Goal: Book appointment/travel/reservation

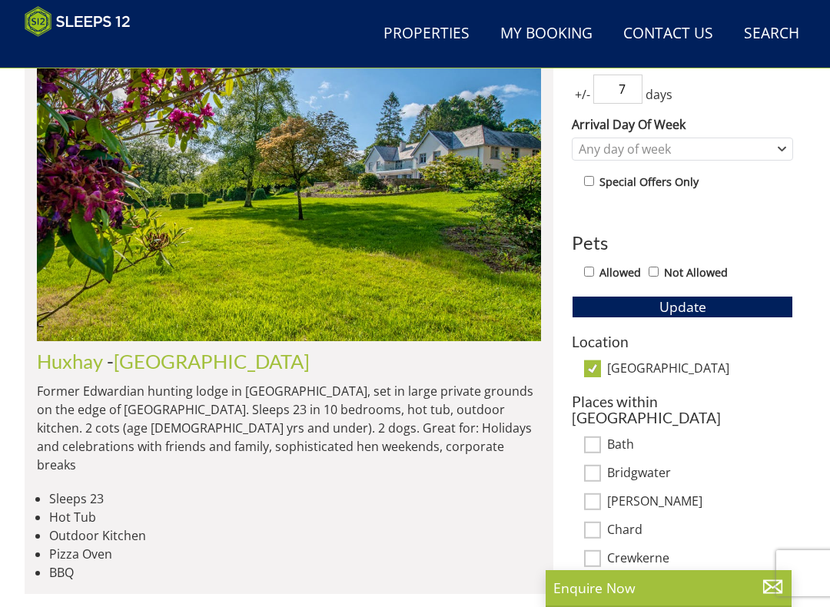
scroll to position [672, 0]
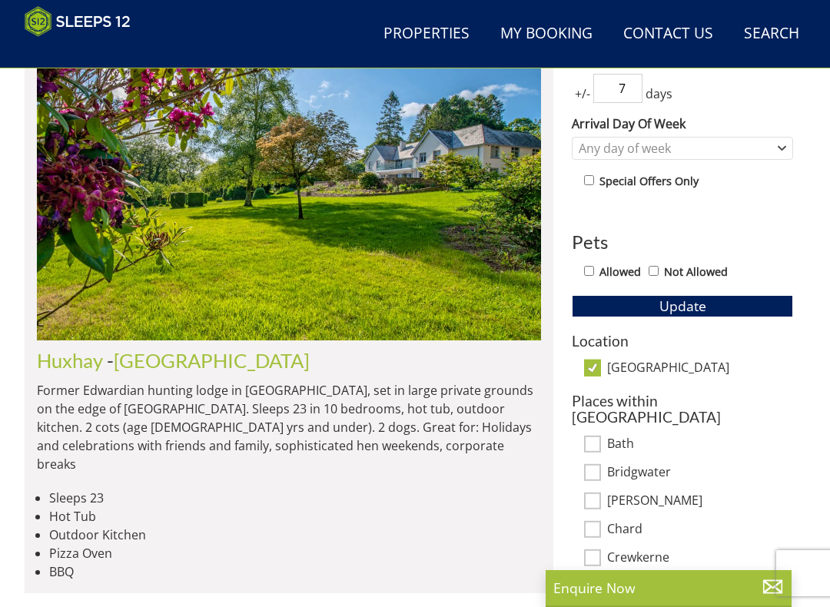
click at [186, 357] on link "[GEOGRAPHIC_DATA]" at bounding box center [212, 360] width 196 height 23
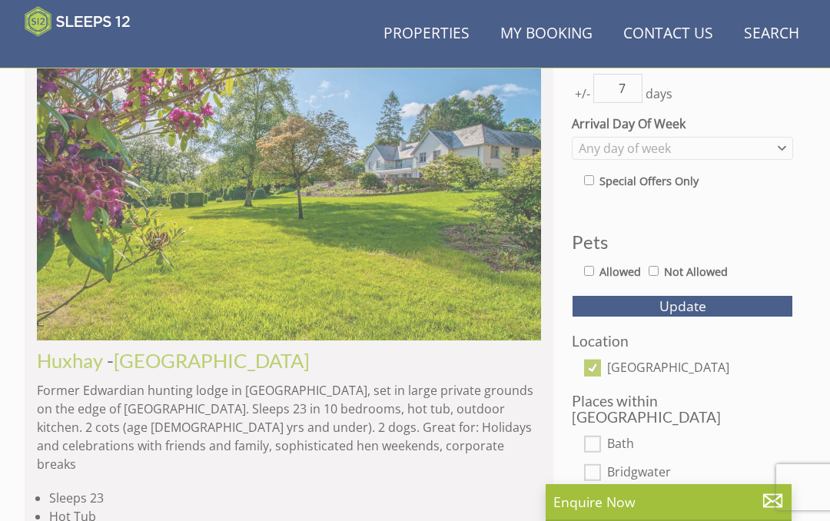
scroll to position [0, 3025]
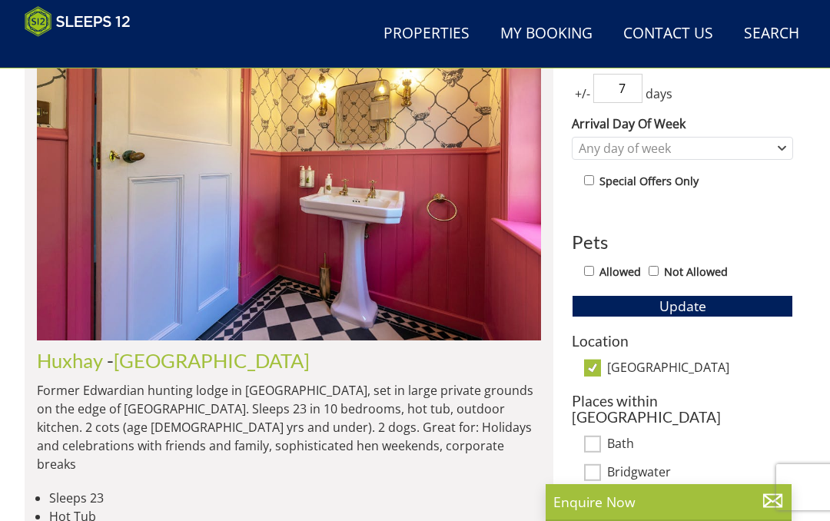
click at [71, 360] on link "Huxhay" at bounding box center [70, 360] width 66 height 23
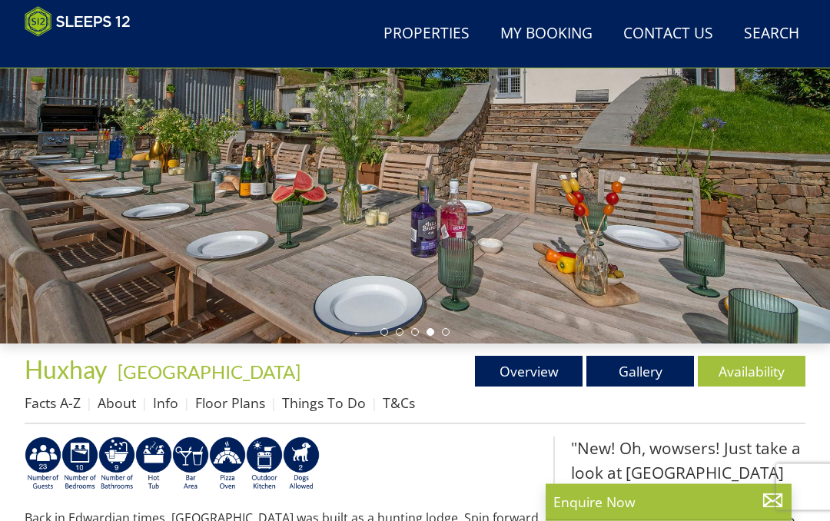
scroll to position [224, 0]
click at [769, 370] on link "Availability" at bounding box center [752, 371] width 108 height 31
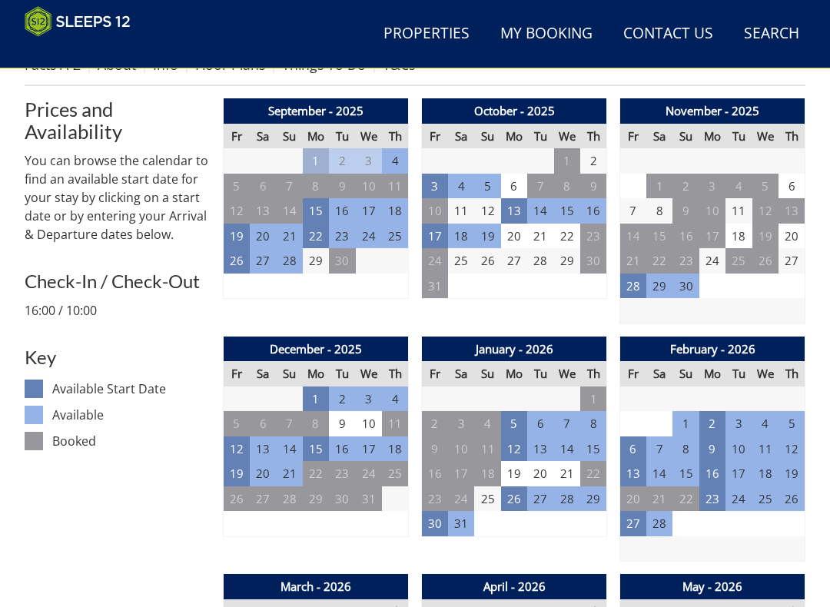
scroll to position [561, 0]
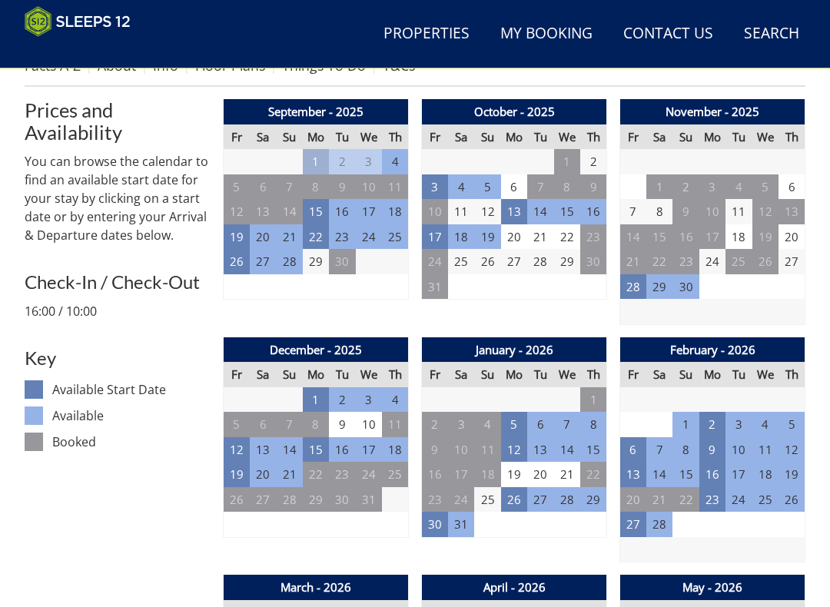
click at [242, 473] on td "19" at bounding box center [237, 474] width 26 height 25
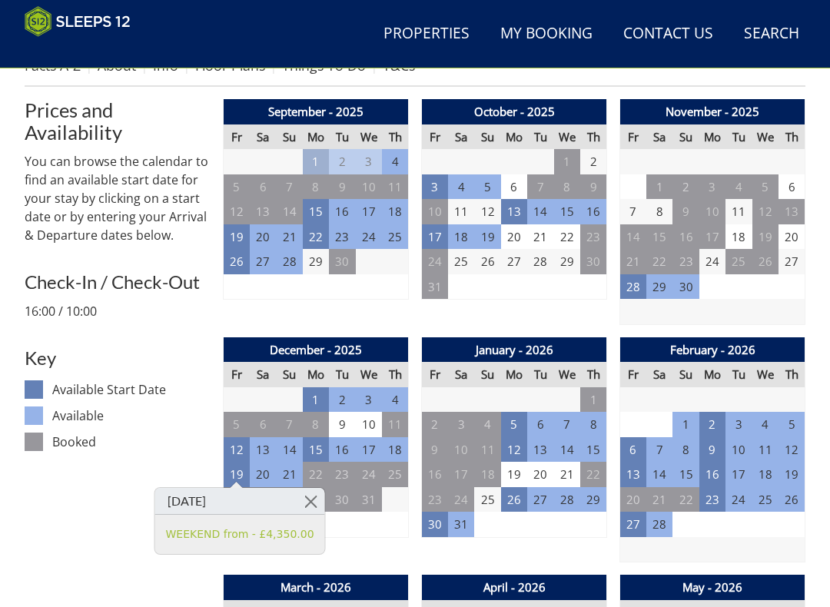
click at [311, 498] on link at bounding box center [310, 501] width 27 height 27
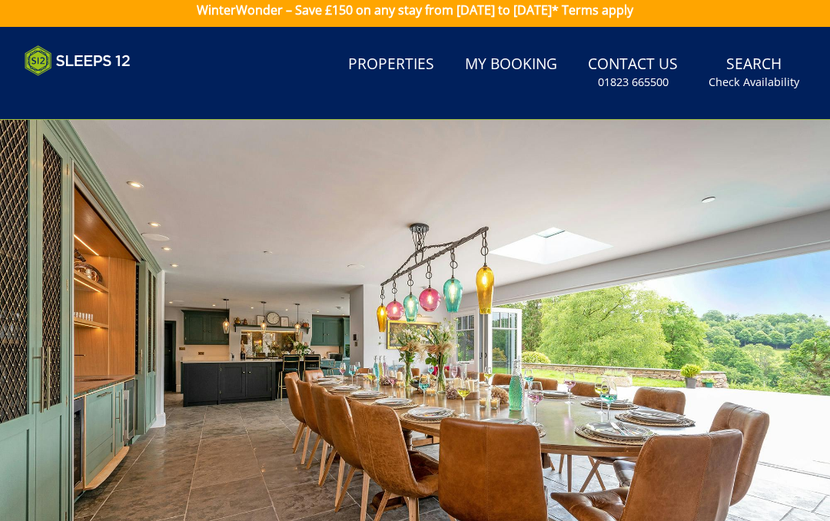
scroll to position [0, 0]
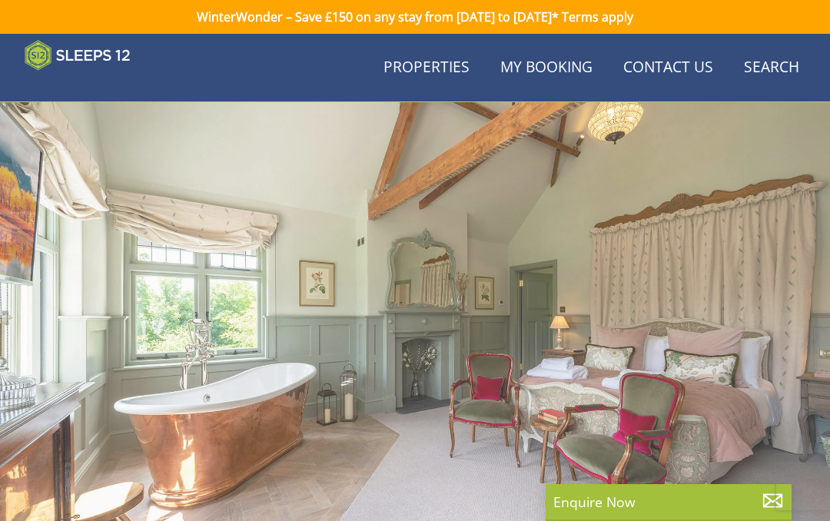
scroll to position [224, 0]
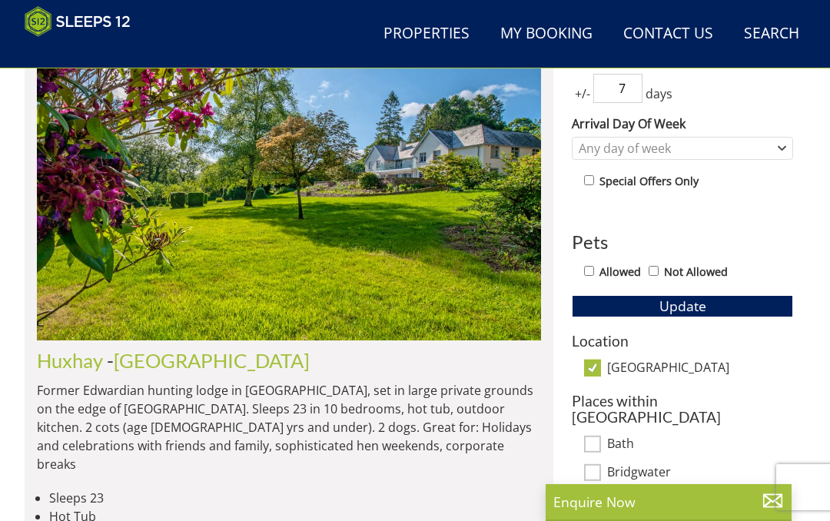
scroll to position [0, 13109]
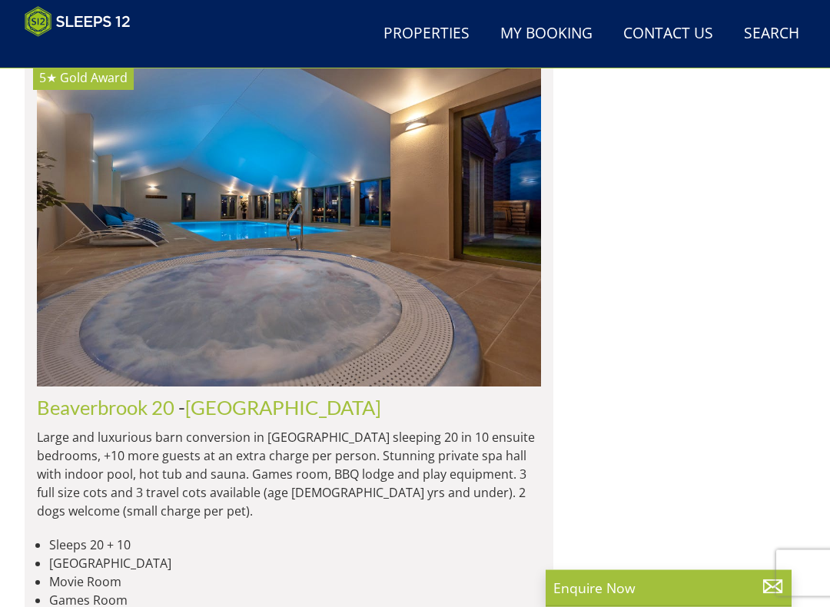
scroll to position [3089, 0]
click at [99, 396] on link "Beaverbrook 20" at bounding box center [106, 407] width 138 height 23
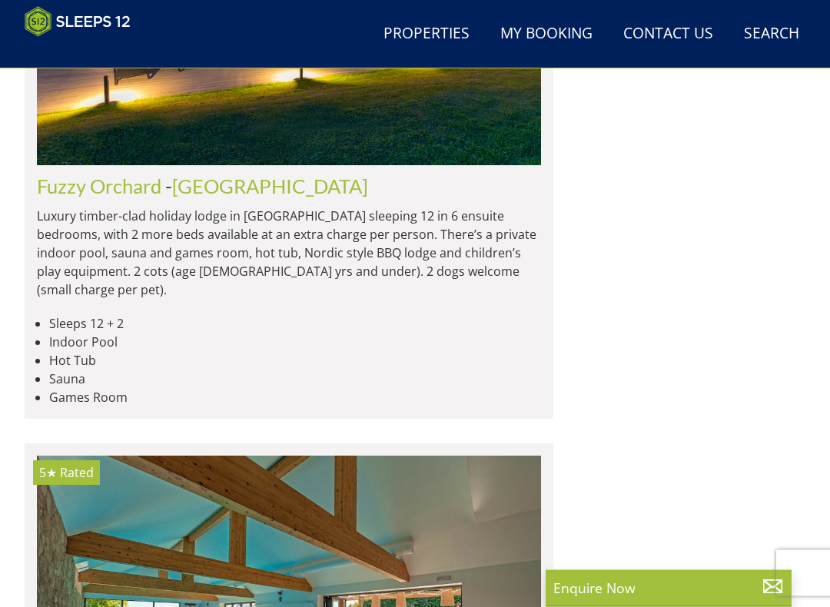
scroll to position [9280, 0]
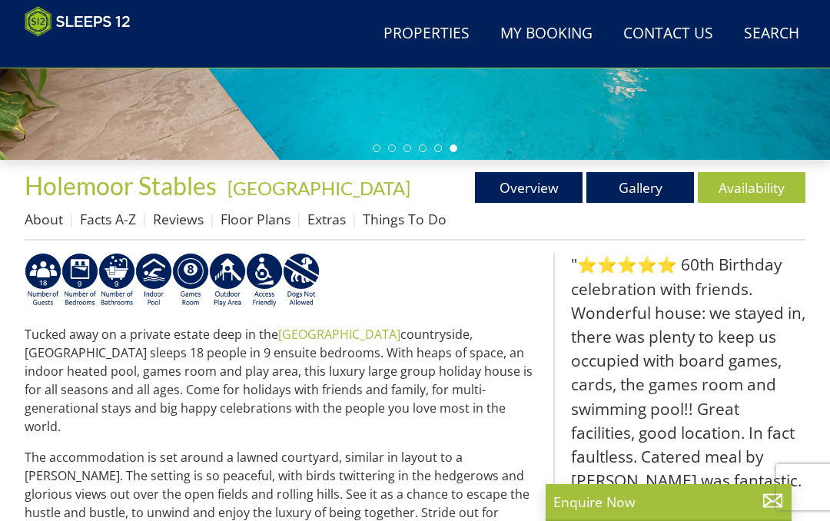
scroll to position [407, 0]
click at [738, 186] on link "Availability" at bounding box center [752, 187] width 108 height 31
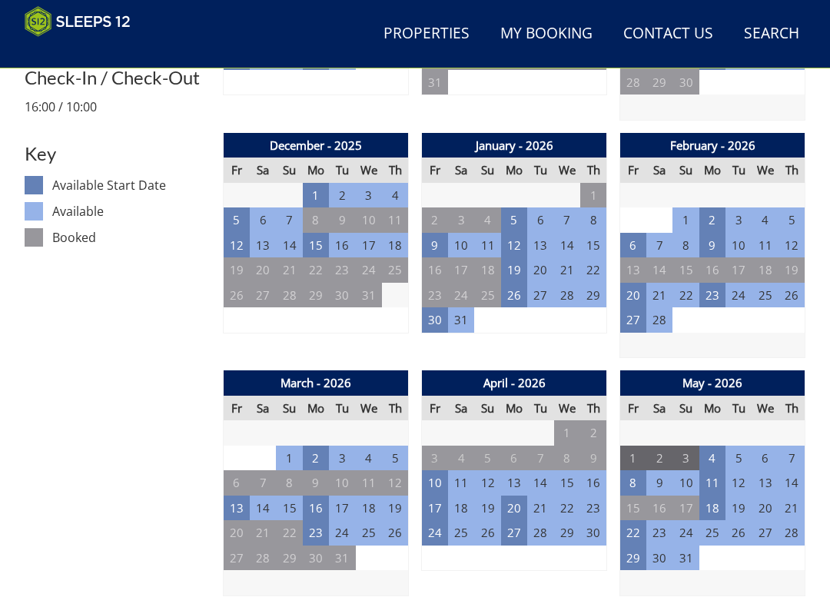
scroll to position [766, 0]
click at [440, 320] on td "30" at bounding box center [435, 319] width 26 height 25
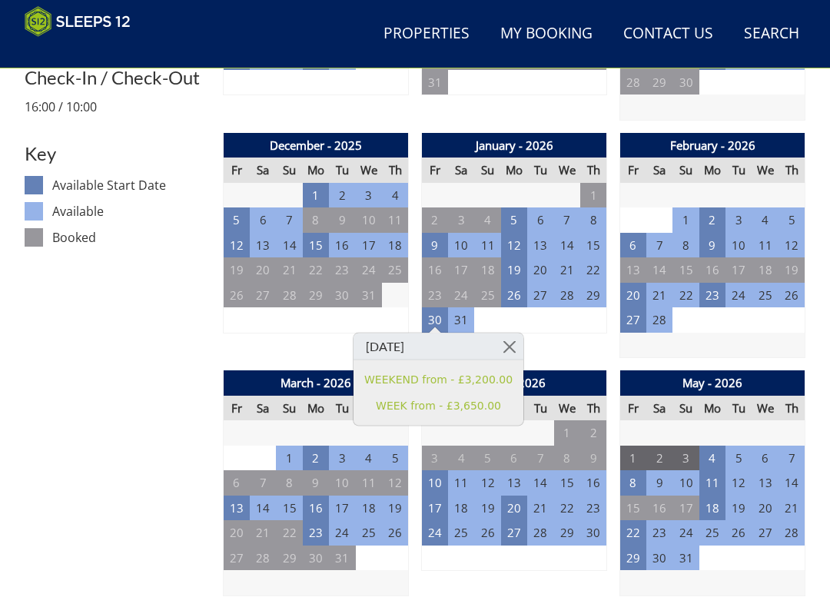
click at [508, 349] on link at bounding box center [510, 347] width 27 height 27
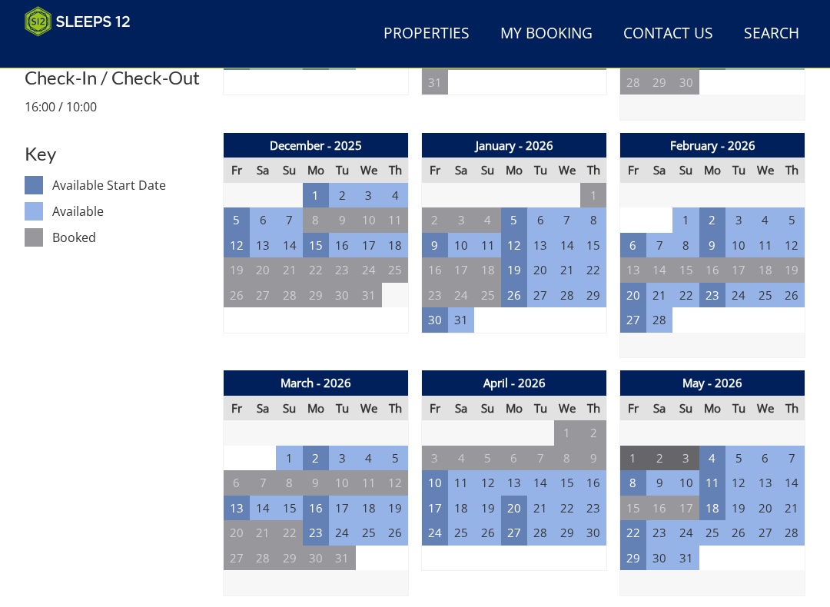
click at [244, 496] on td "13" at bounding box center [237, 508] width 26 height 25
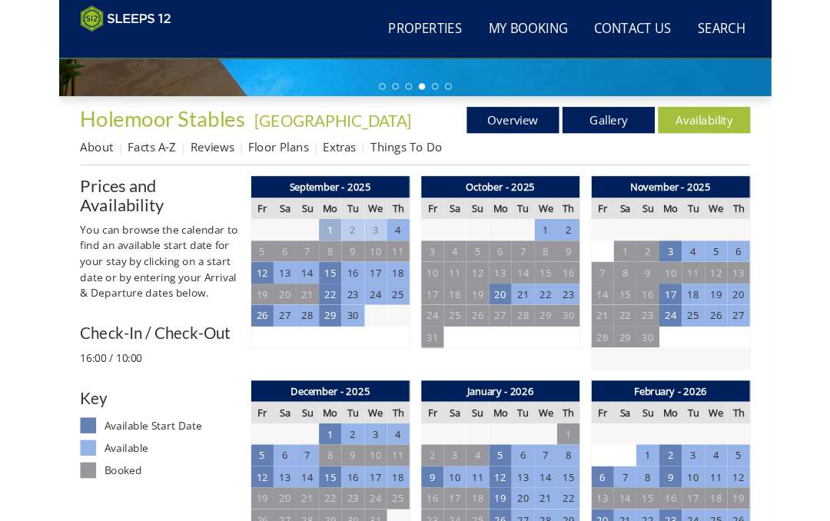
scroll to position [453, 0]
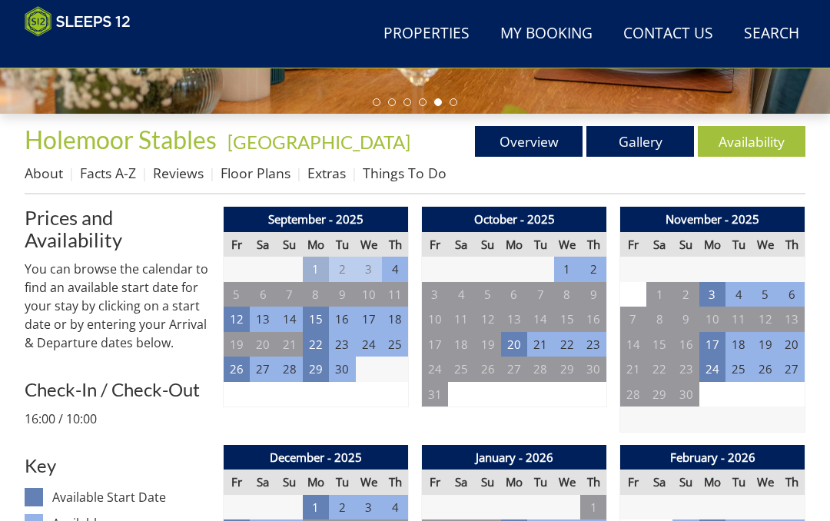
click at [242, 371] on td "26" at bounding box center [237, 369] width 26 height 25
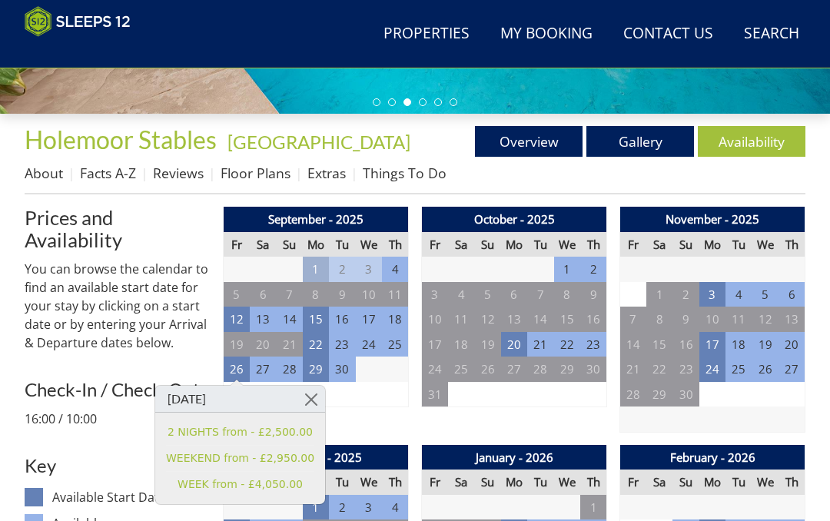
click at [323, 382] on td "6" at bounding box center [316, 394] width 26 height 25
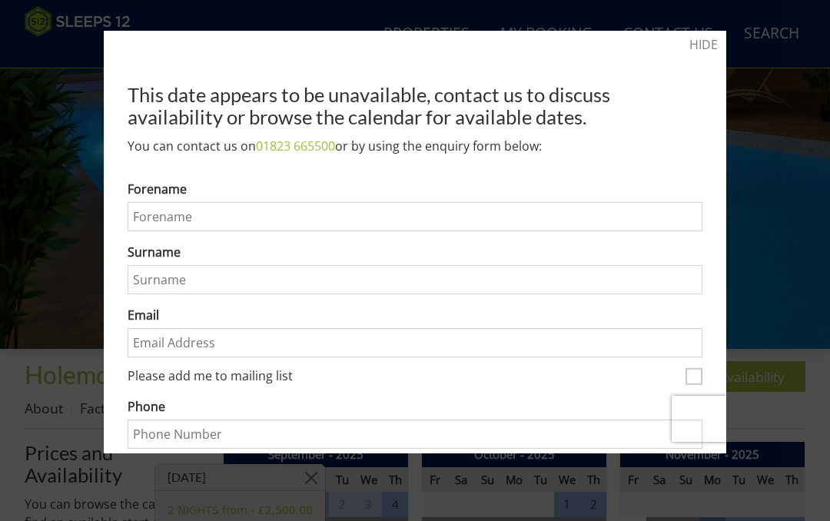
scroll to position [217, 0]
click at [702, 43] on link "HIDE" at bounding box center [703, 44] width 28 height 18
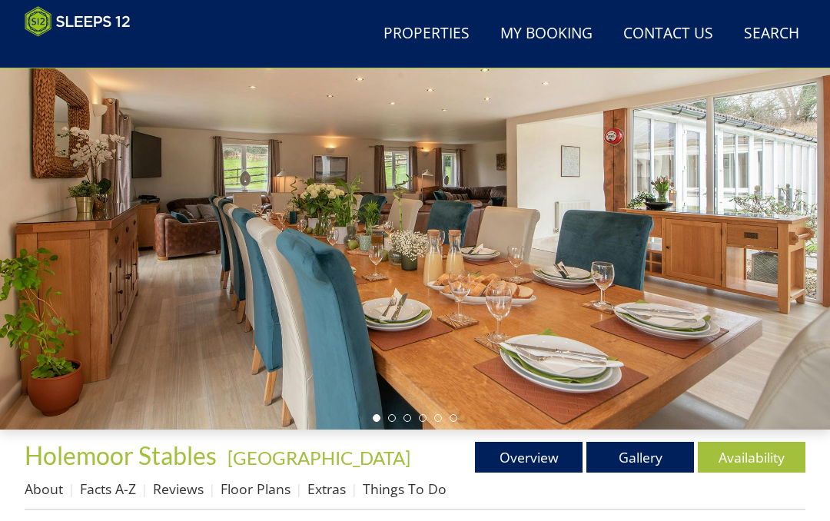
scroll to position [0, 0]
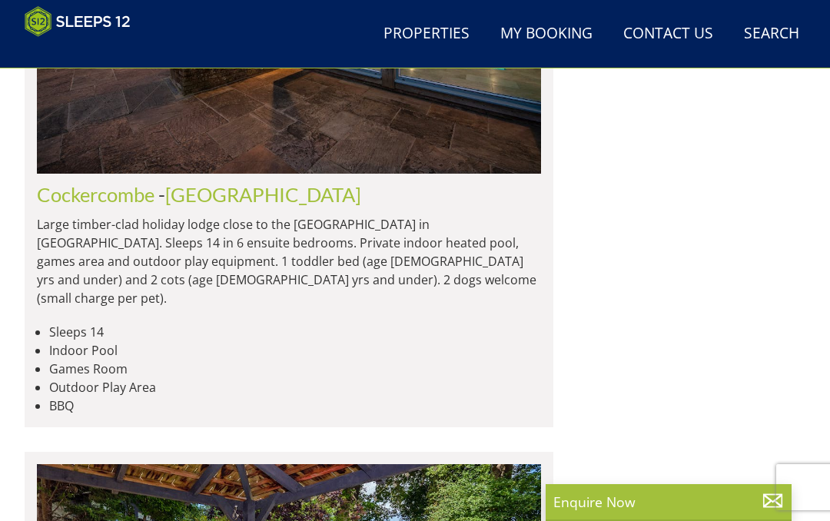
scroll to position [0, 9075]
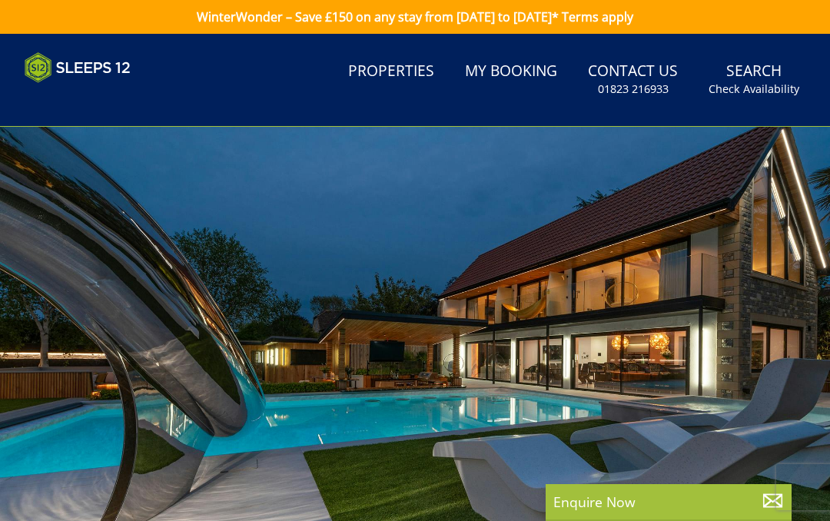
click at [391, 78] on link "Properties" at bounding box center [391, 72] width 98 height 35
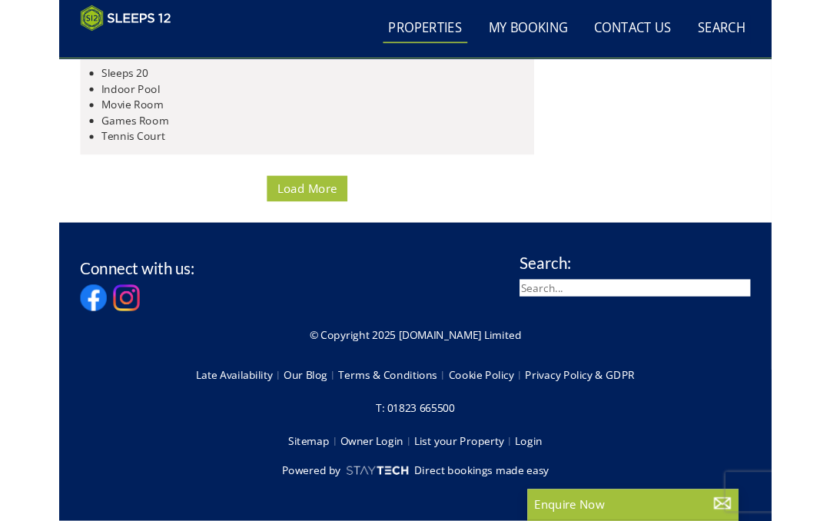
scroll to position [12562, 0]
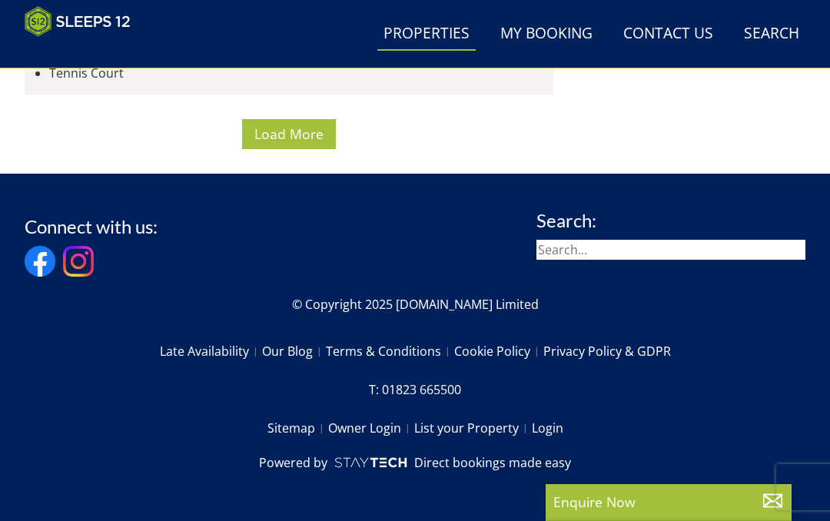
click at [284, 131] on span "Load More" at bounding box center [288, 134] width 69 height 18
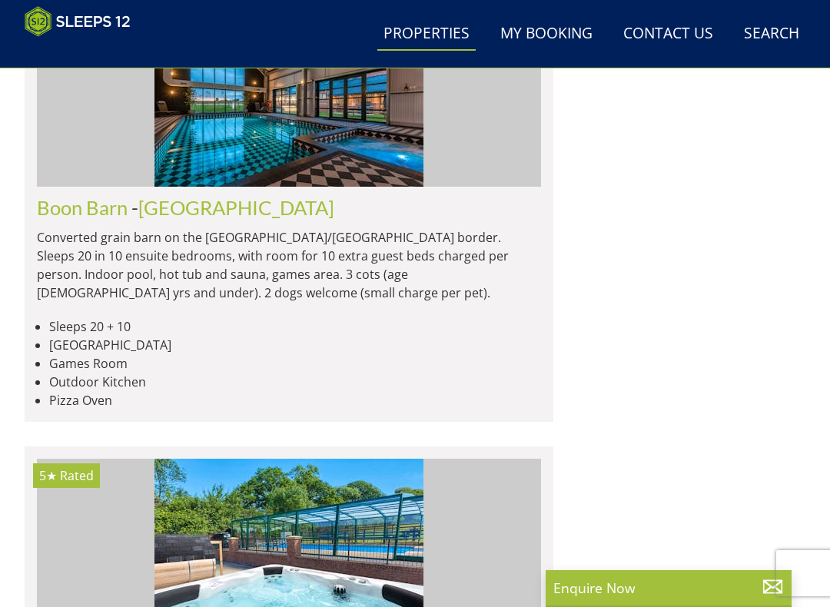
scroll to position [16401, 0]
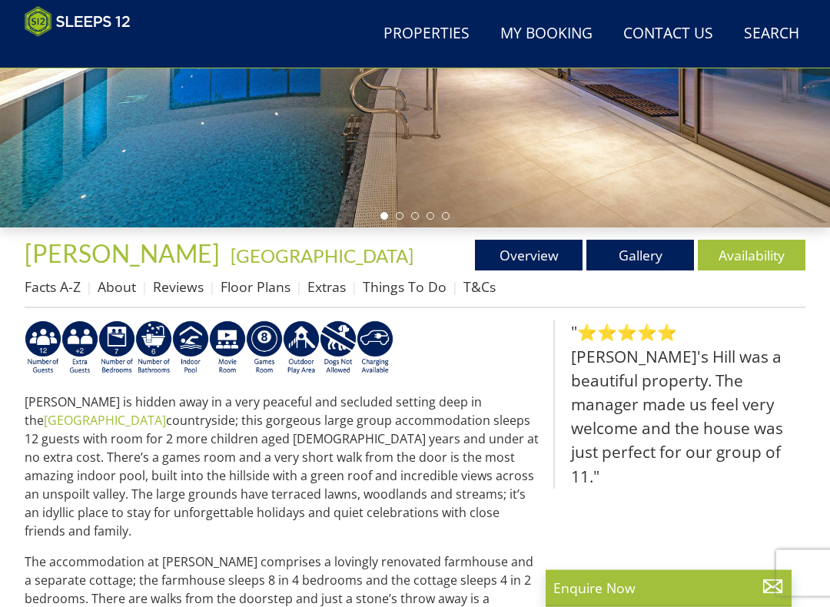
scroll to position [340, 0]
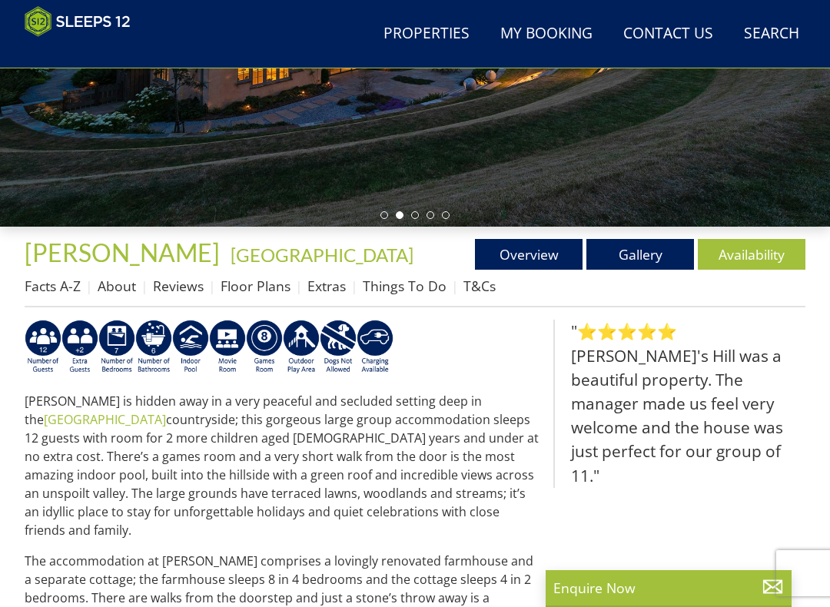
click at [738, 256] on link "Availability" at bounding box center [752, 254] width 108 height 31
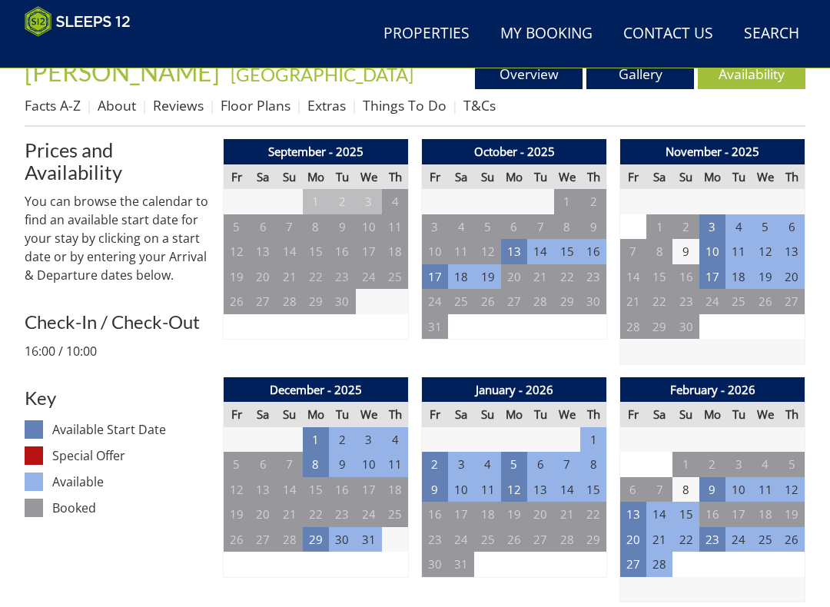
scroll to position [521, 0]
click at [440, 462] on td "2" at bounding box center [435, 464] width 26 height 25
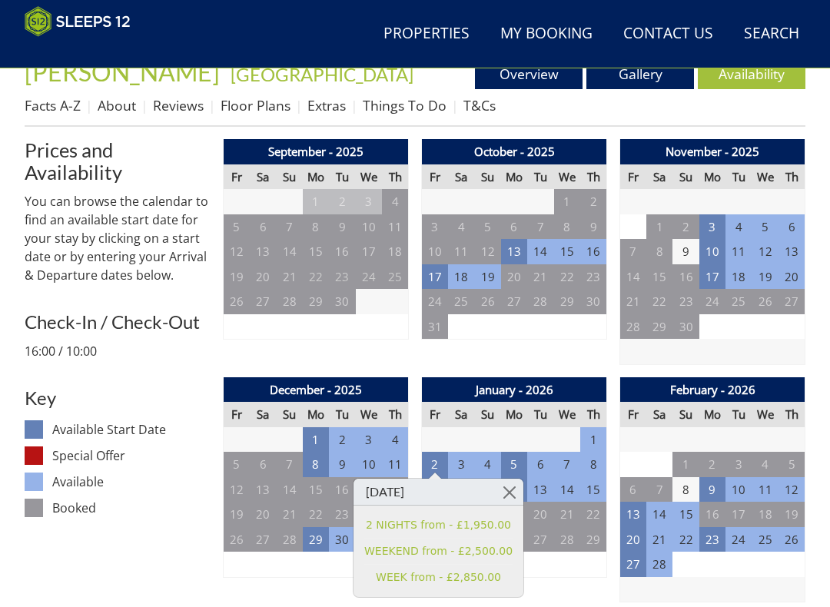
click at [512, 490] on link at bounding box center [510, 492] width 27 height 27
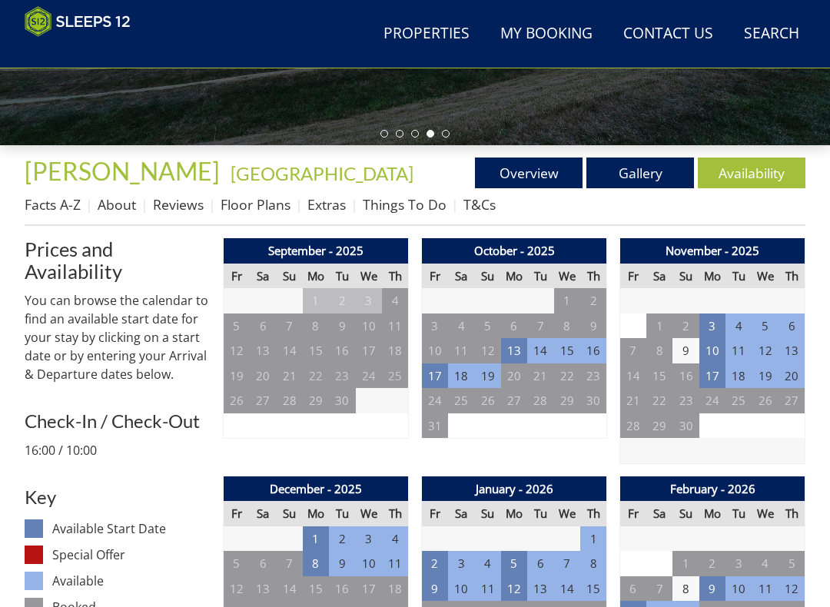
scroll to position [422, 0]
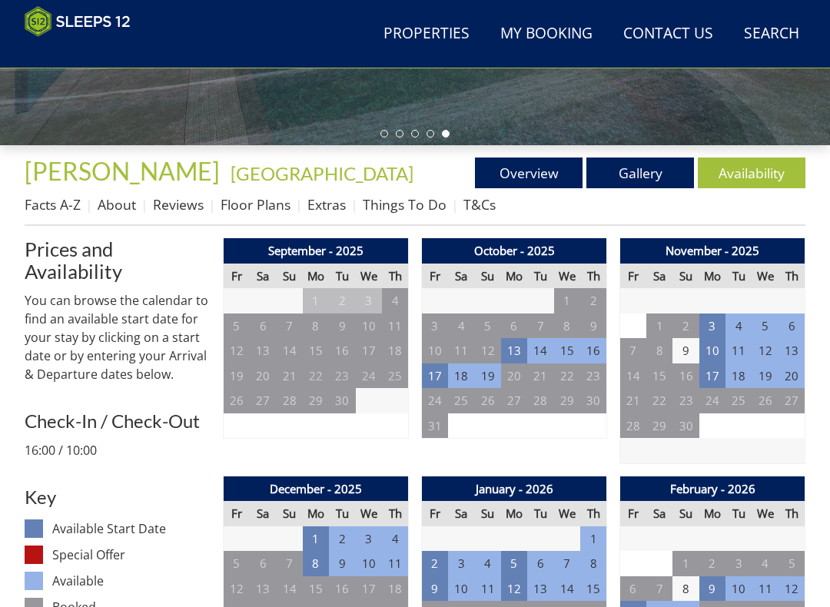
click at [639, 177] on link "Gallery" at bounding box center [640, 173] width 108 height 31
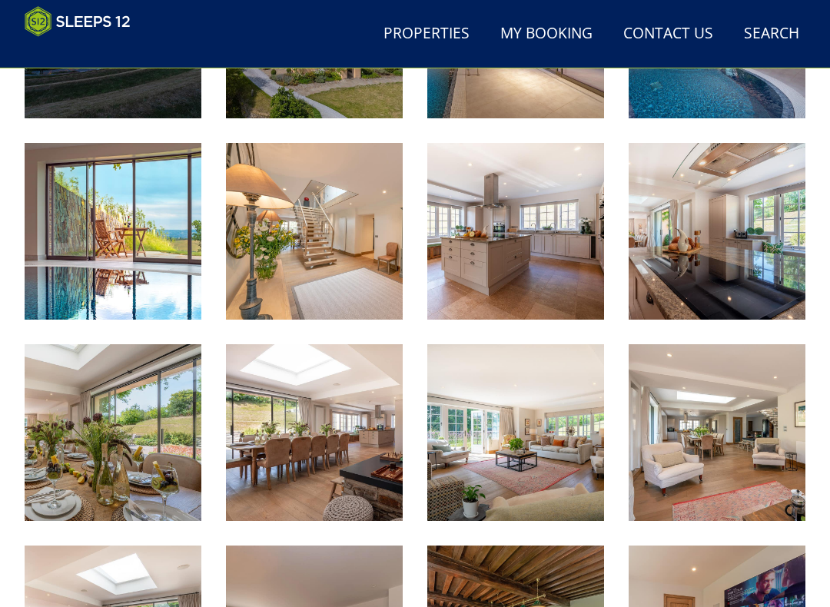
scroll to position [719, 0]
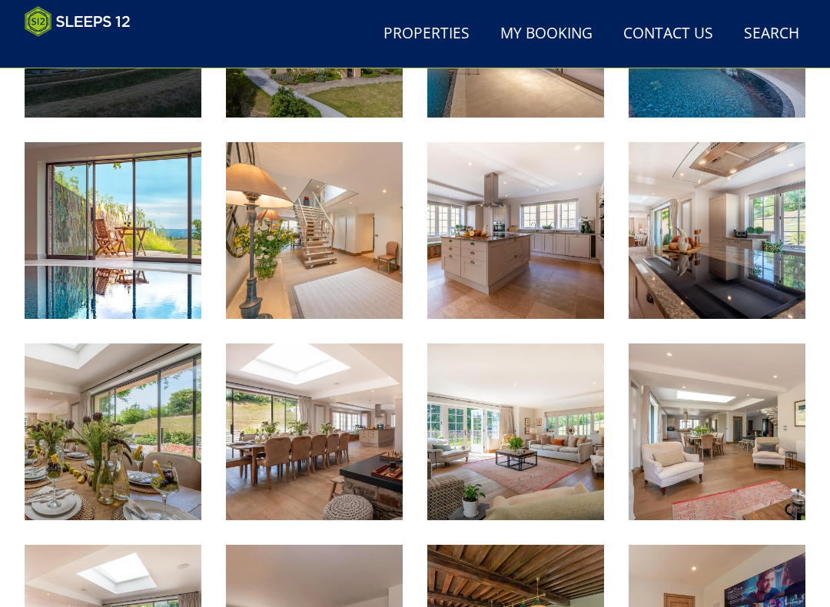
click at [152, 241] on img at bounding box center [113, 230] width 177 height 177
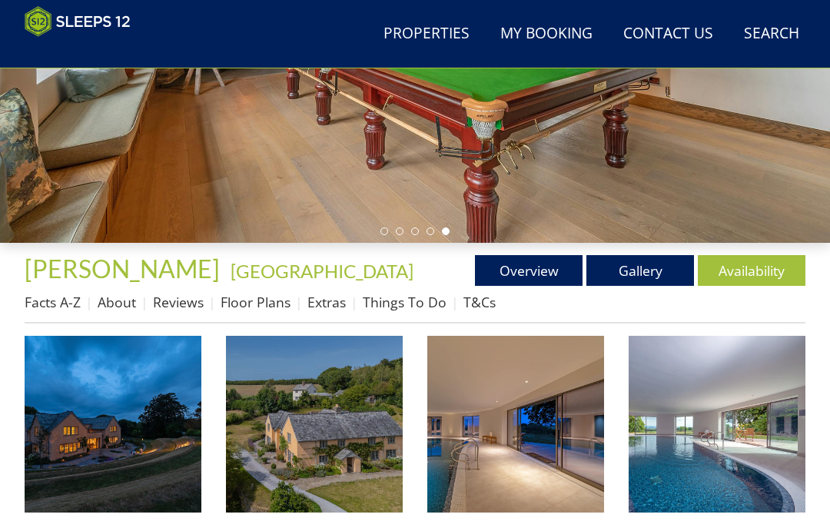
scroll to position [323, 0]
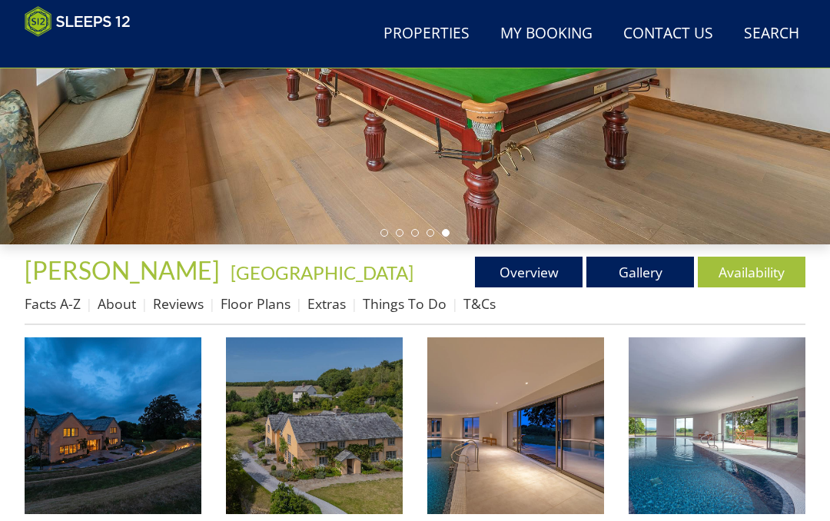
click at [133, 302] on link "About" at bounding box center [117, 303] width 38 height 18
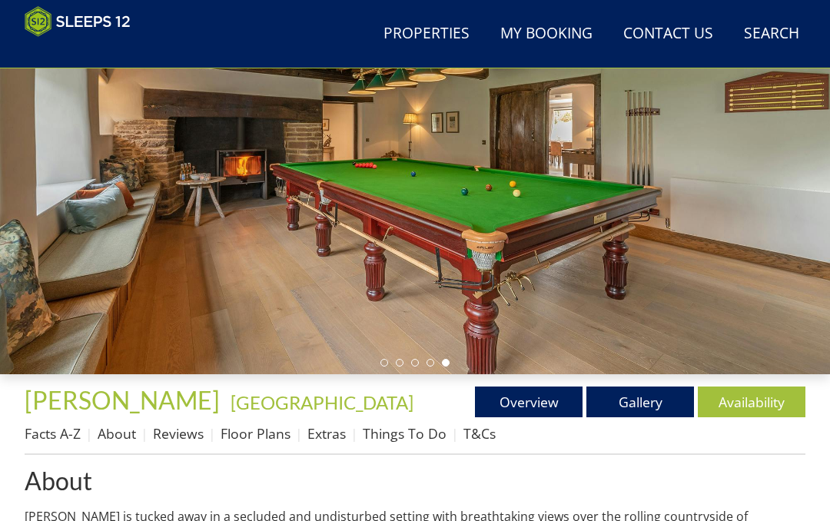
scroll to position [191, 0]
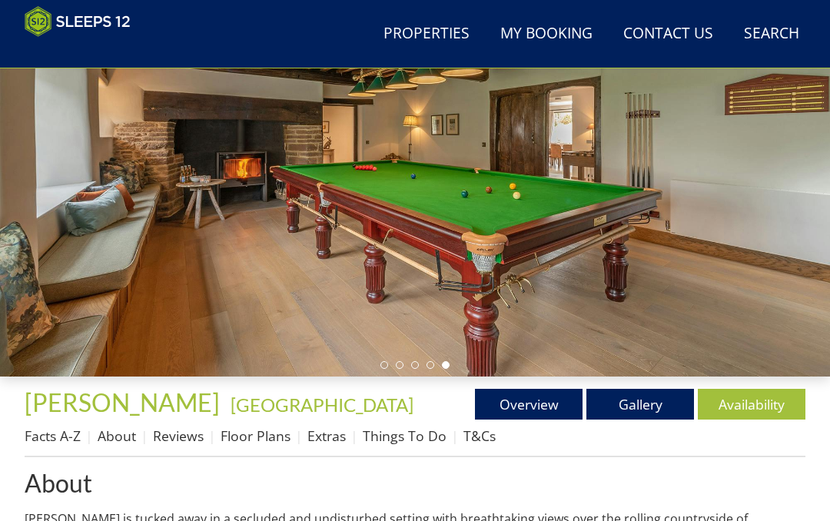
click at [266, 440] on link "Floor Plans" at bounding box center [256, 436] width 70 height 18
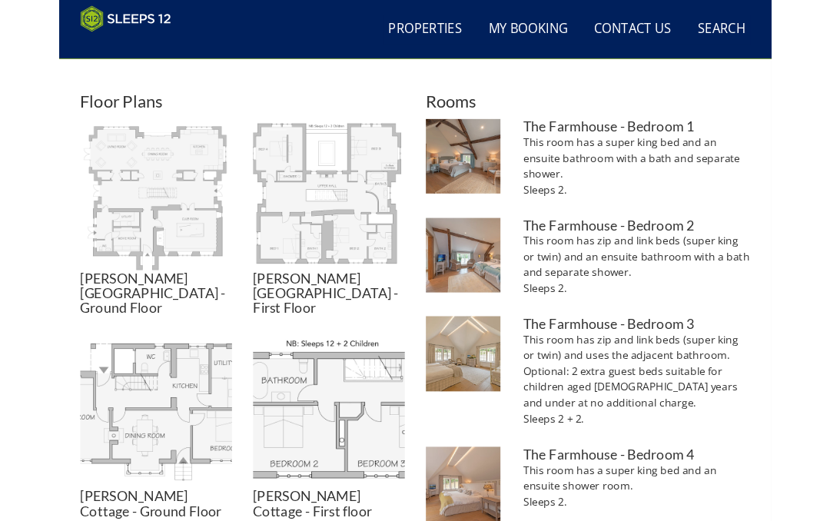
scroll to position [613, 0]
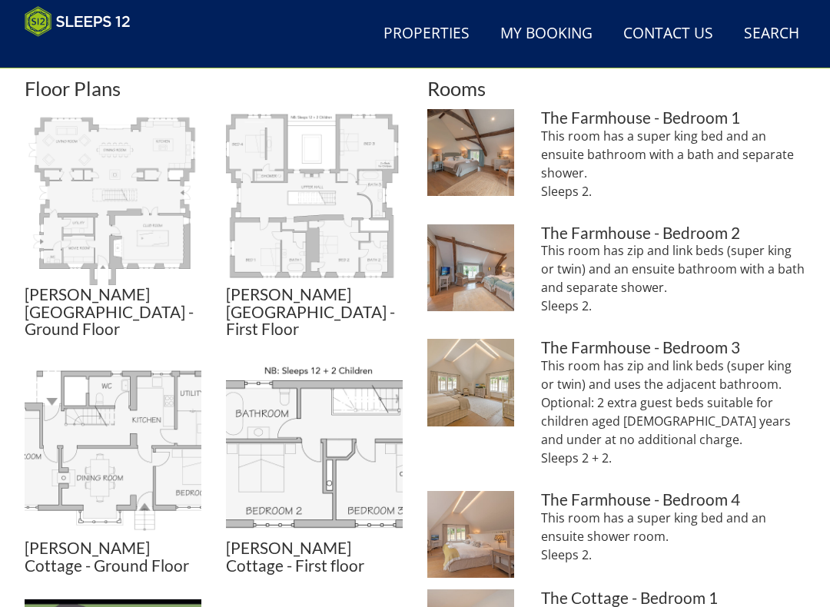
click at [133, 222] on img at bounding box center [113, 197] width 177 height 177
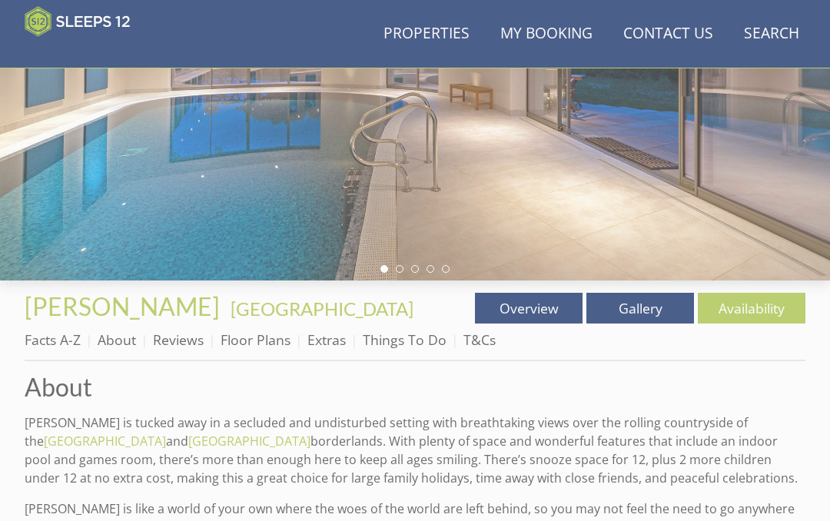
scroll to position [284, 0]
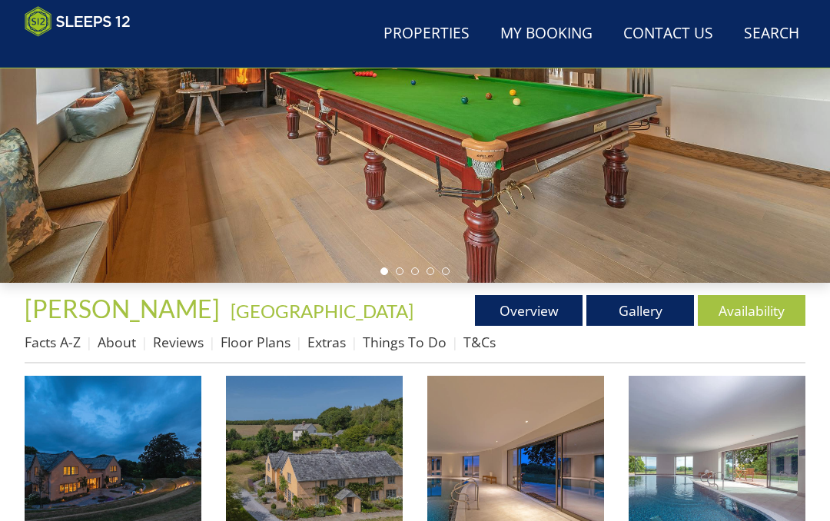
scroll to position [323, 0]
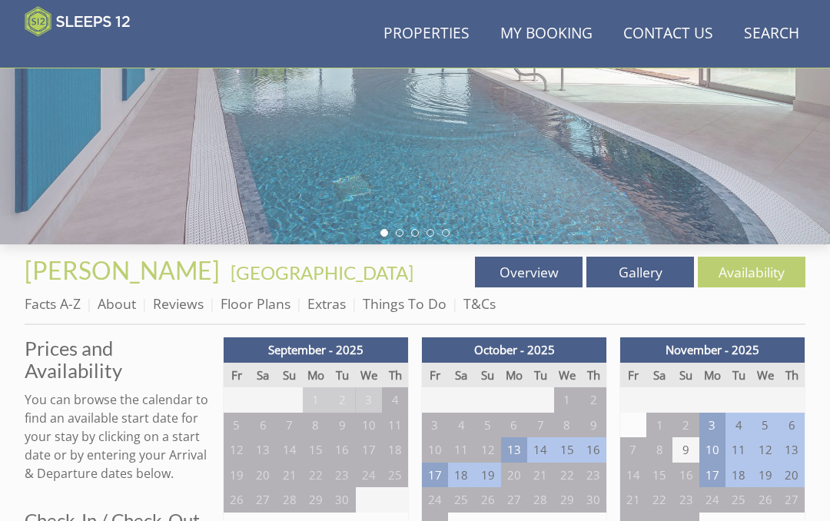
scroll to position [422, 0]
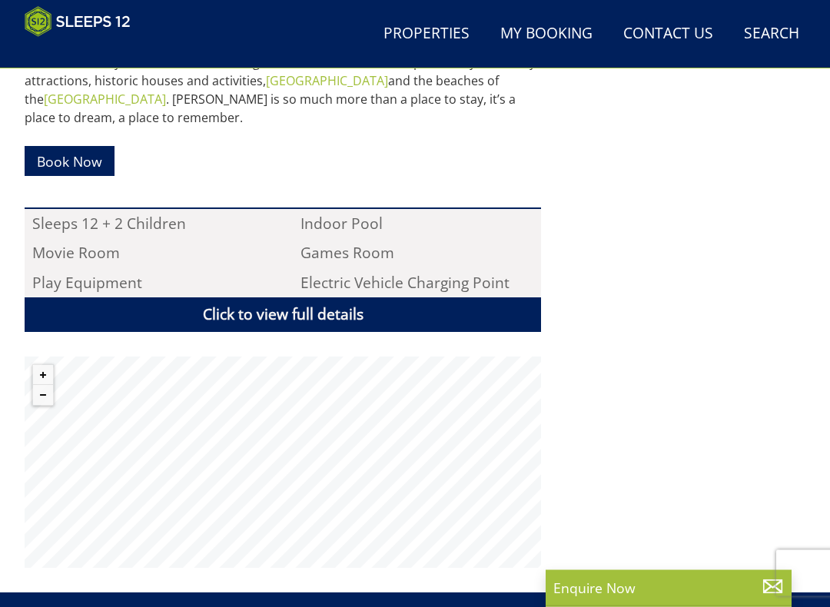
scroll to position [933, 0]
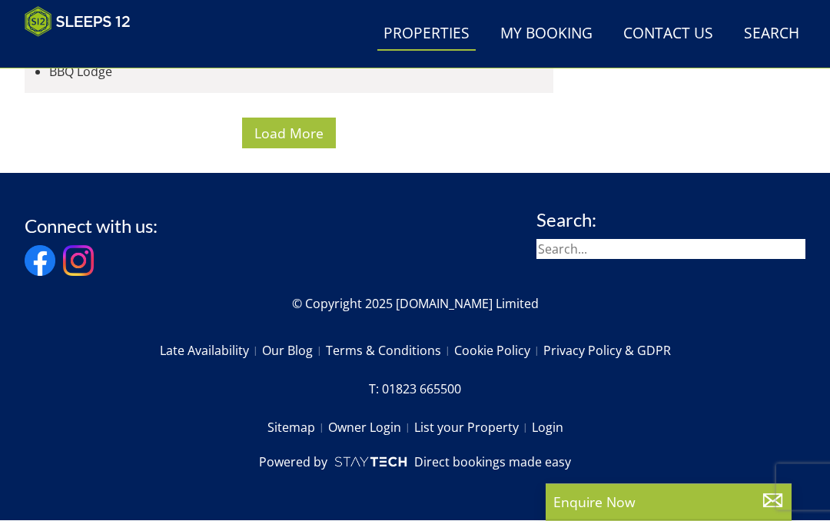
scroll to position [24664, 0]
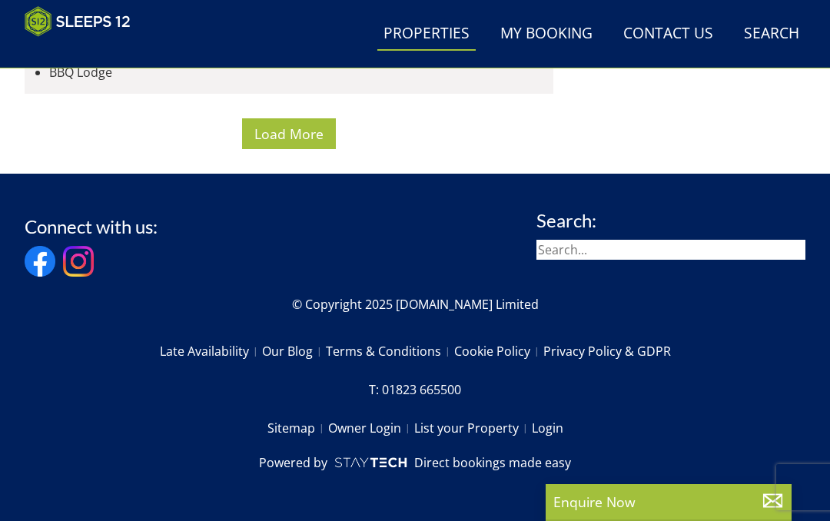
click at [306, 143] on span "Load More" at bounding box center [288, 134] width 69 height 18
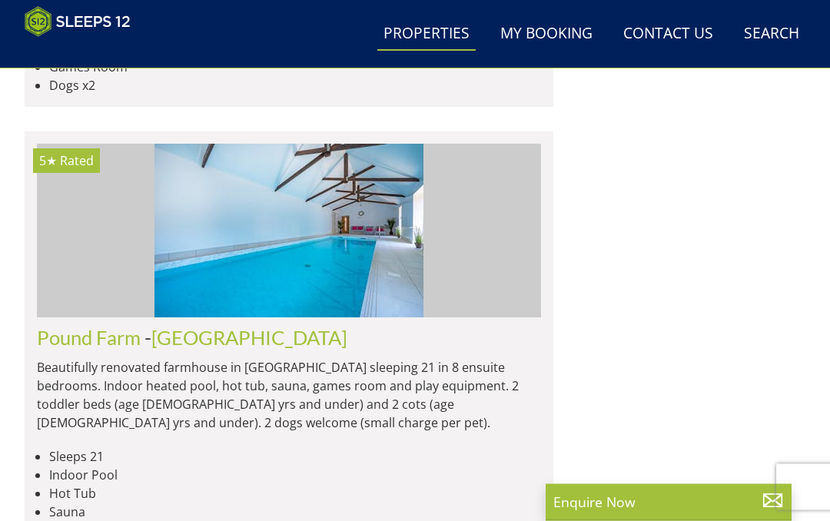
scroll to position [27297, 0]
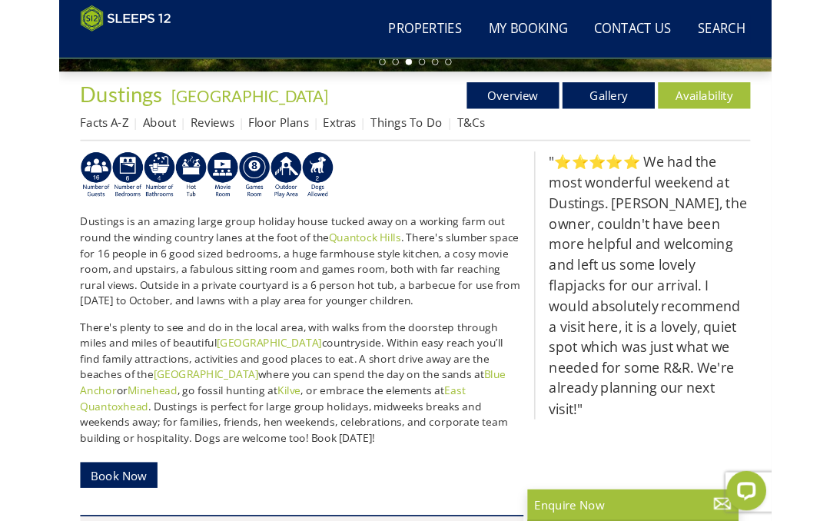
scroll to position [476, 0]
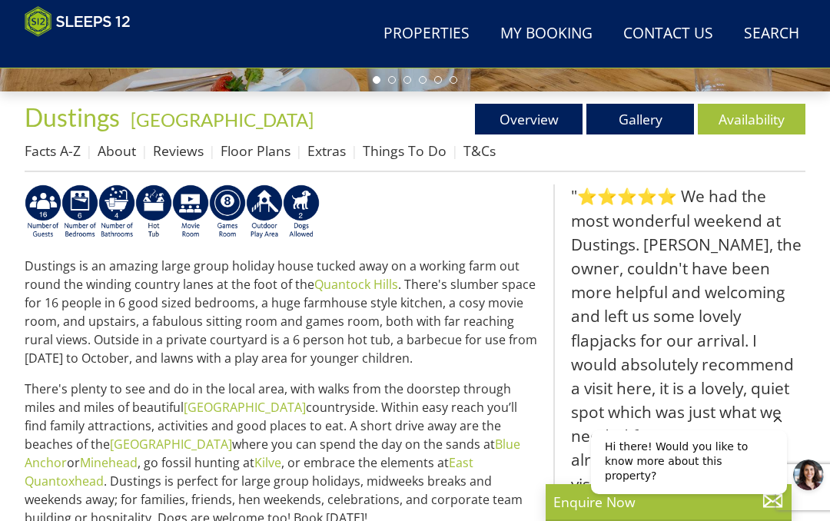
click at [251, 144] on link "Floor Plans" at bounding box center [256, 150] width 70 height 18
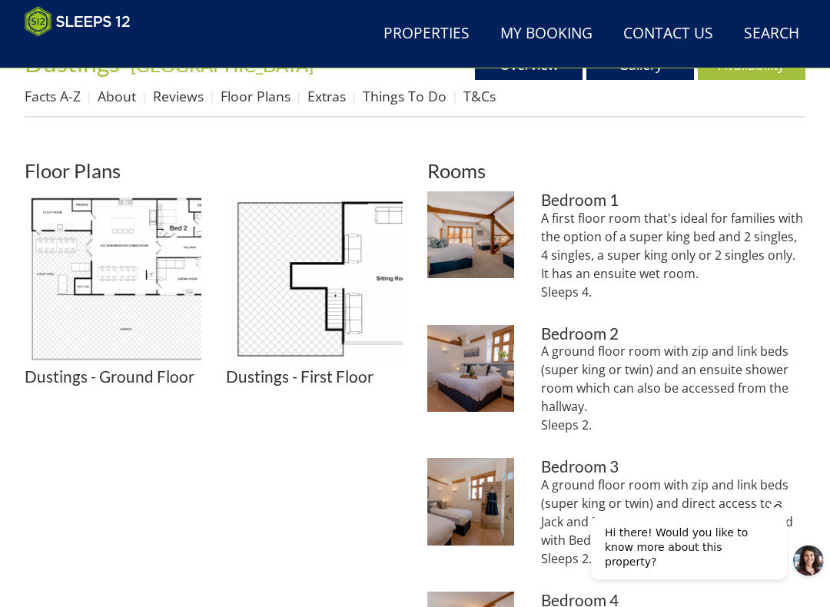
scroll to position [530, 0]
click at [154, 277] on img at bounding box center [113, 279] width 177 height 177
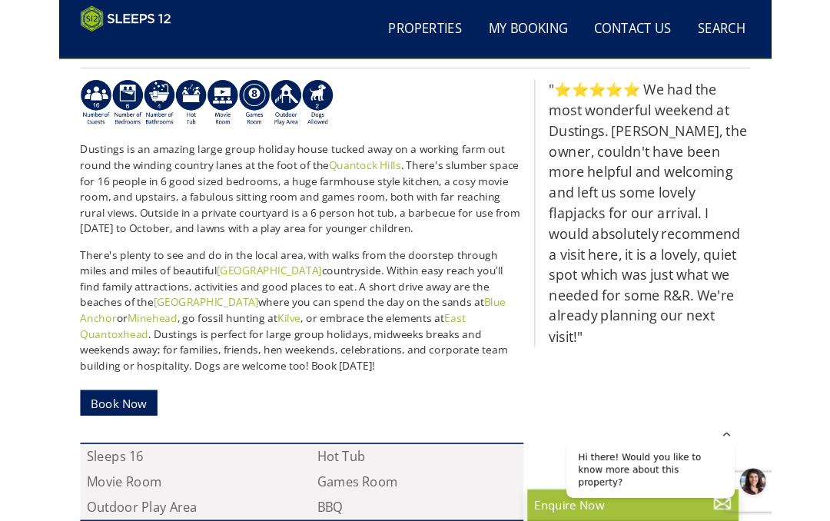
scroll to position [564, 0]
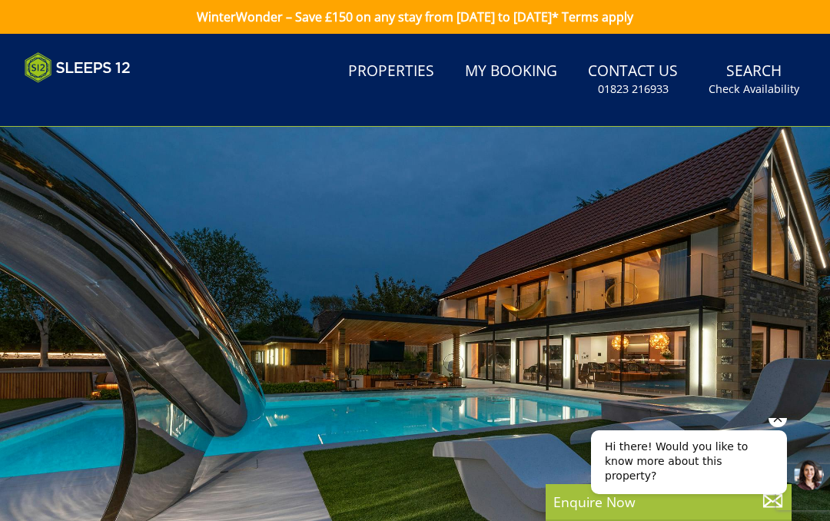
click at [786, 426] on icon "Hide greeting" at bounding box center [778, 418] width 18 height 18
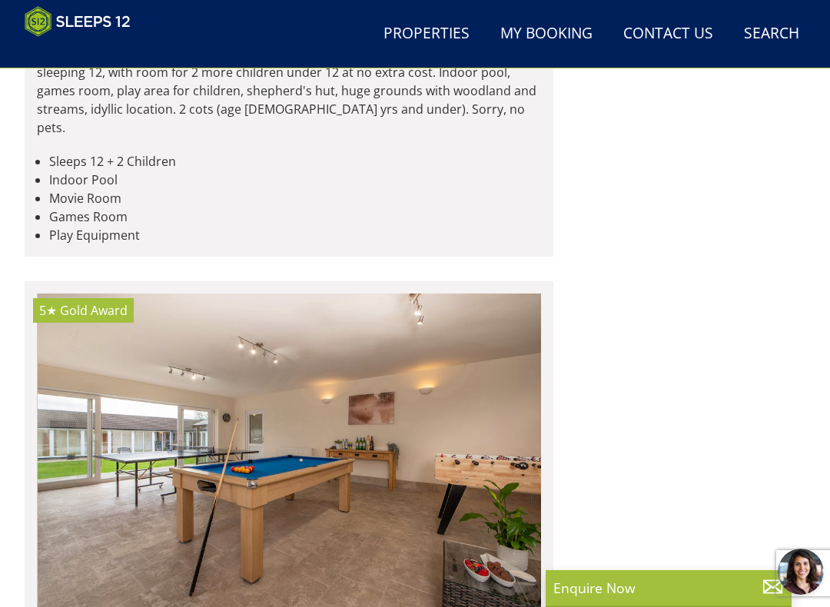
scroll to position [0, 2017]
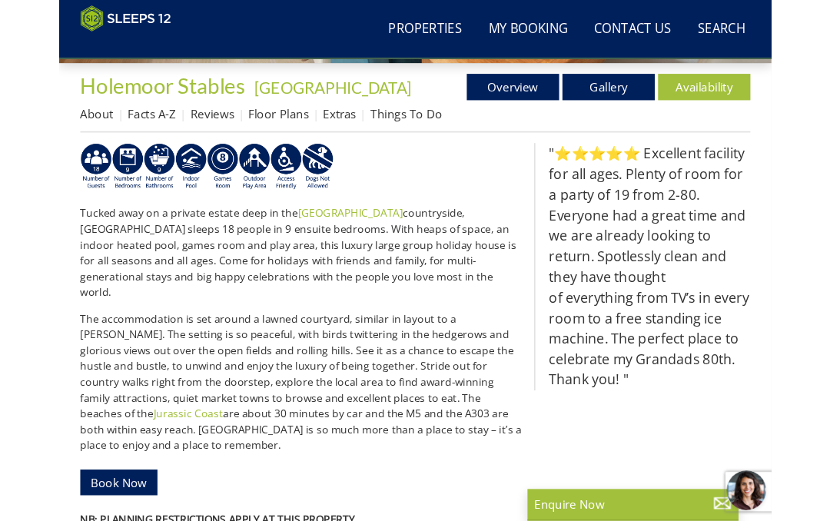
scroll to position [471, 0]
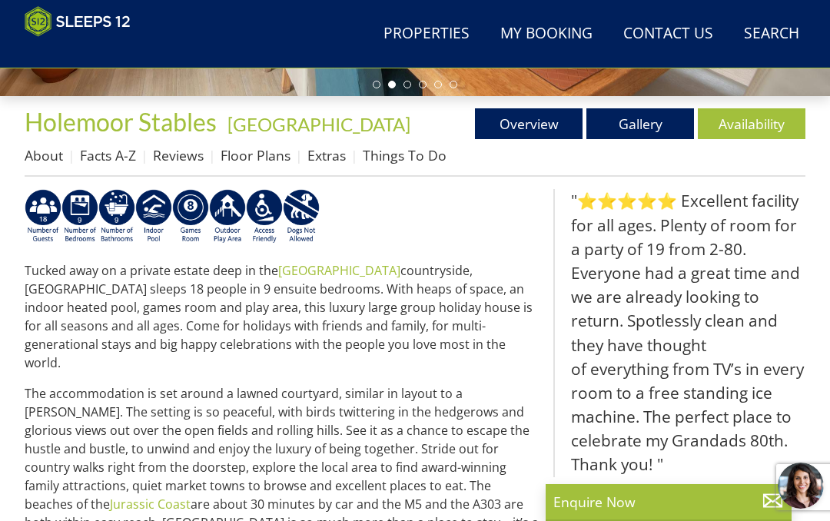
click at [767, 339] on blockquote ""⭐⭐⭐⭐⭐ Excellent facility for all ages. Plenty of room for a party of 19 from 2…" at bounding box center [679, 332] width 252 height 287
click at [738, 121] on link "Availability" at bounding box center [752, 123] width 108 height 31
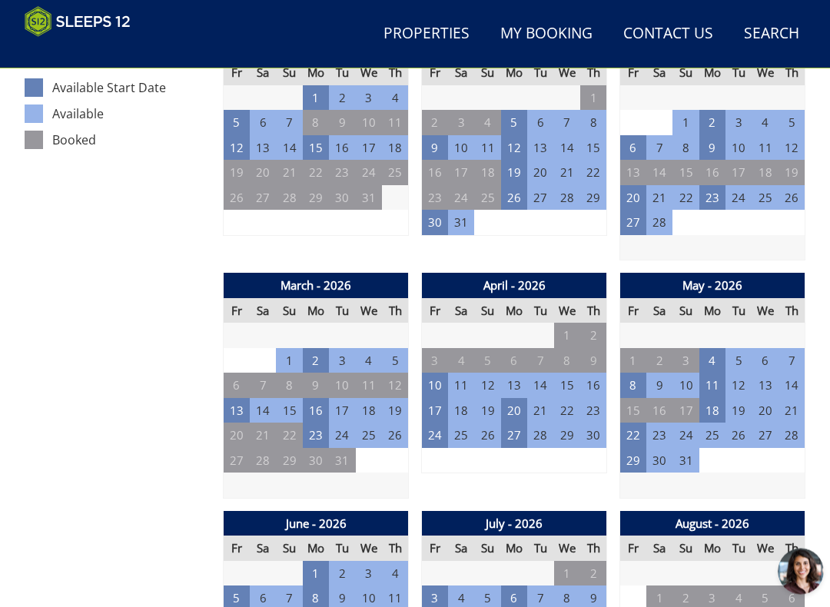
scroll to position [863, 0]
click at [326, 423] on td "23" at bounding box center [316, 435] width 26 height 25
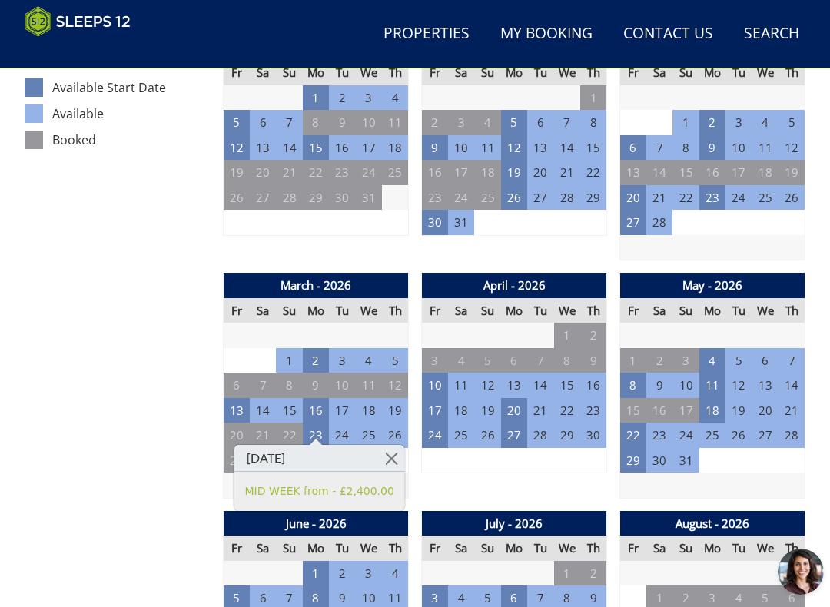
click at [394, 457] on link at bounding box center [391, 458] width 27 height 27
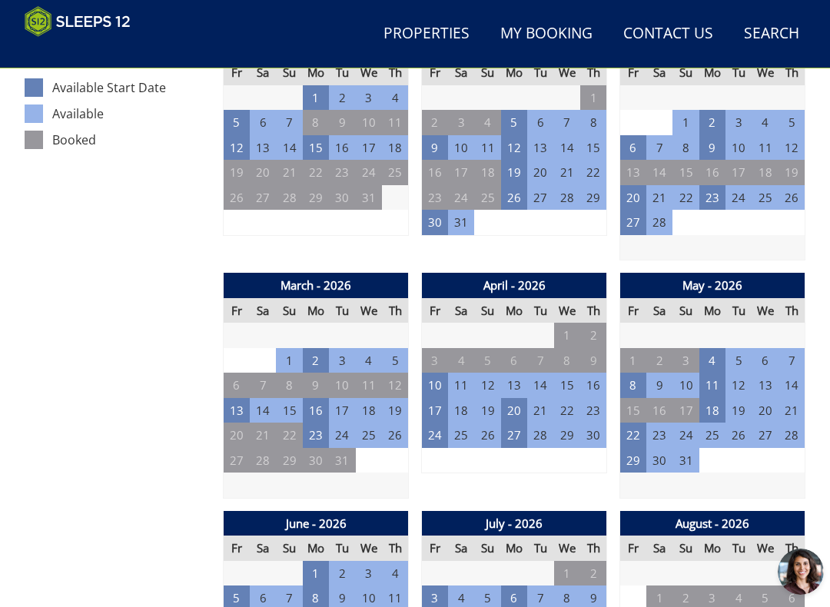
click at [439, 373] on td "10" at bounding box center [435, 385] width 26 height 25
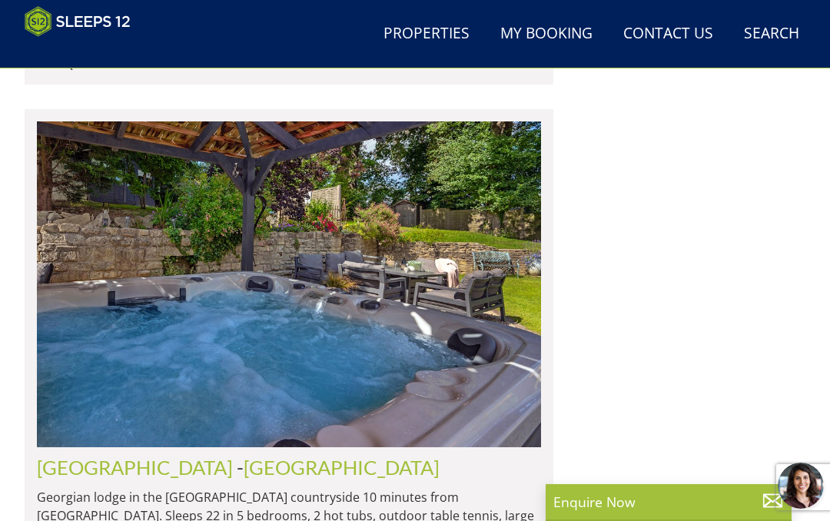
scroll to position [6624, 0]
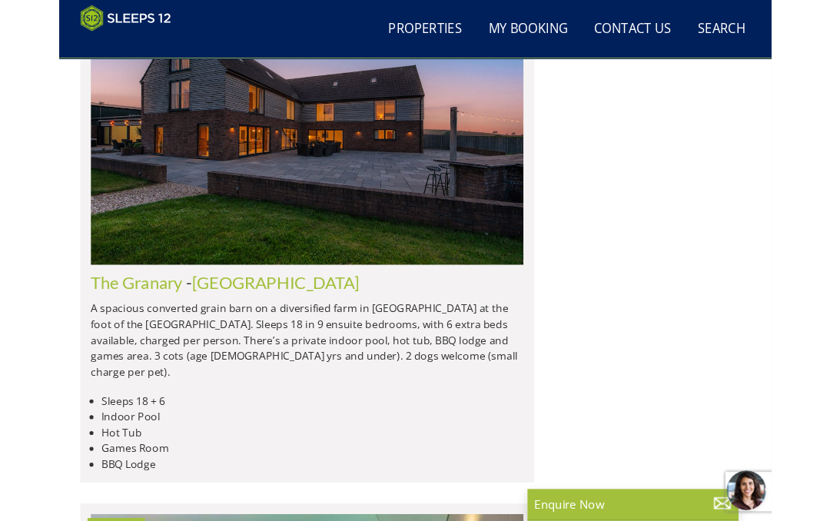
scroll to position [13074, 0]
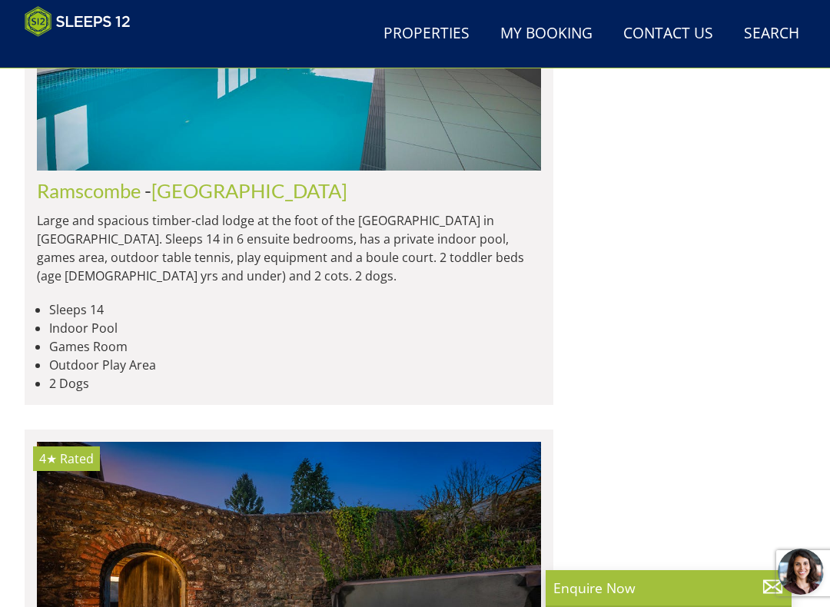
scroll to position [22470, 0]
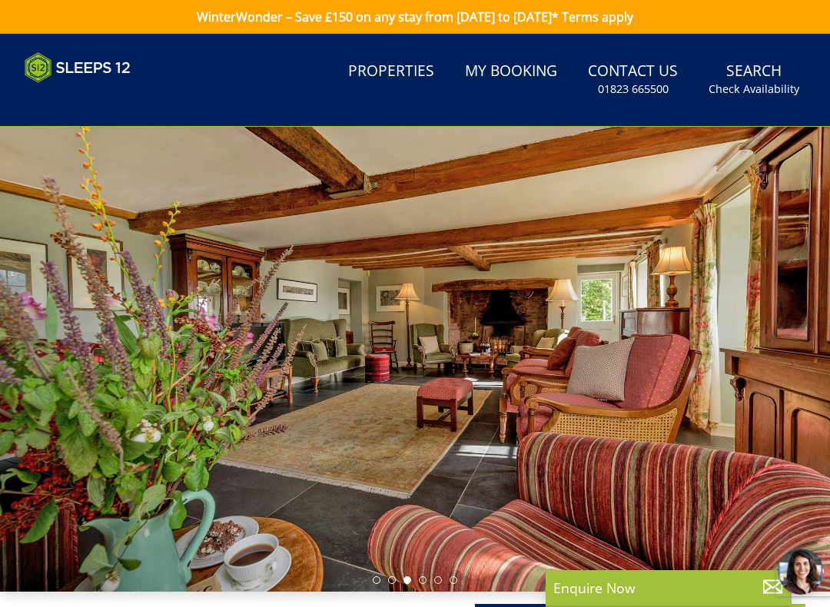
click at [754, 93] on small "Check Availability" at bounding box center [754, 88] width 91 height 15
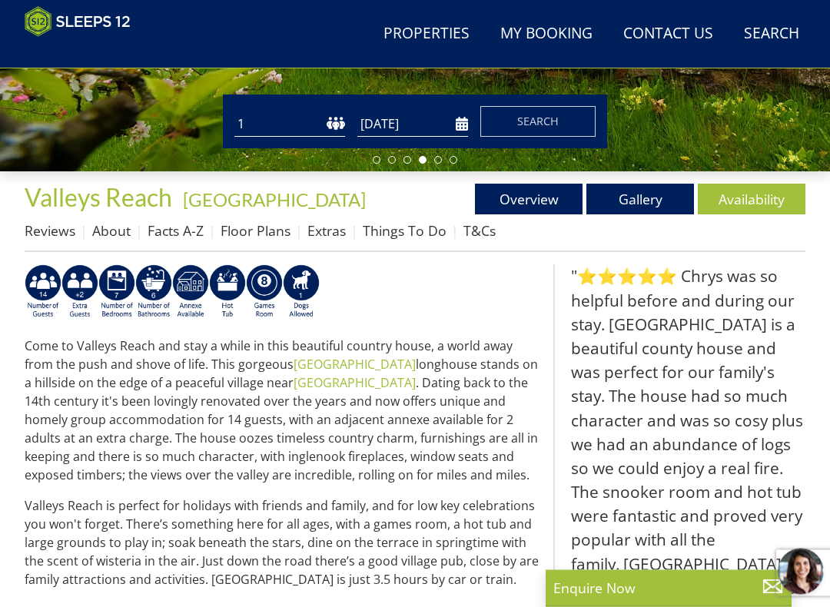
scroll to position [396, 0]
click at [752, 199] on link "Availability" at bounding box center [752, 199] width 108 height 31
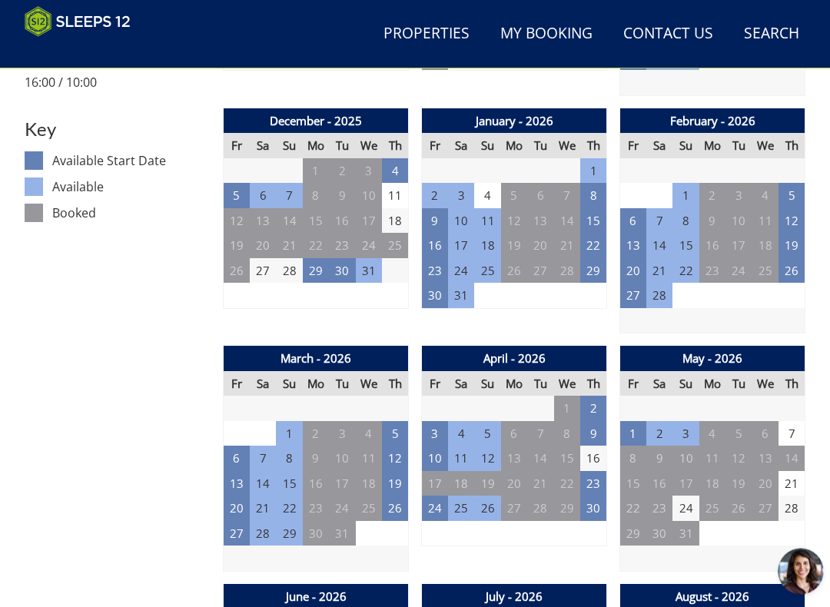
scroll to position [790, 0]
click at [447, 422] on td "3" at bounding box center [435, 433] width 26 height 25
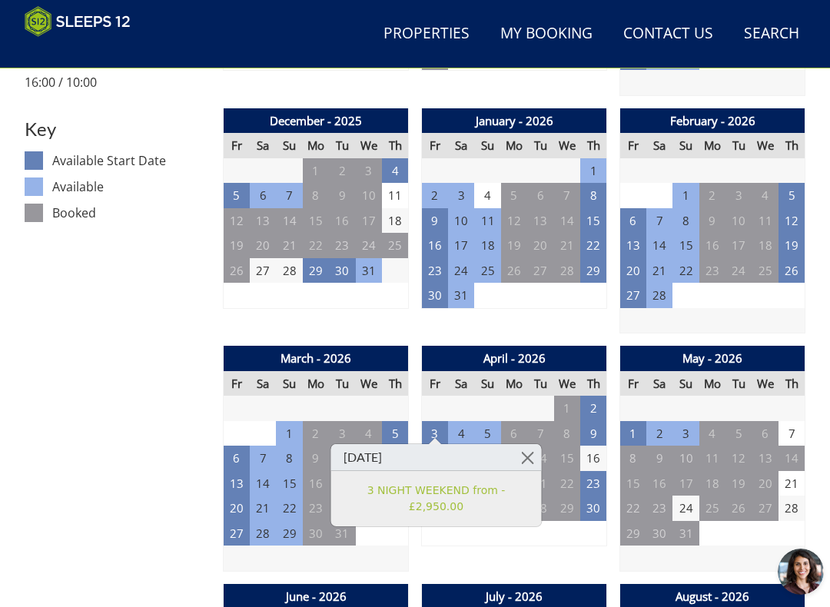
click at [540, 457] on td "14" at bounding box center [540, 458] width 26 height 25
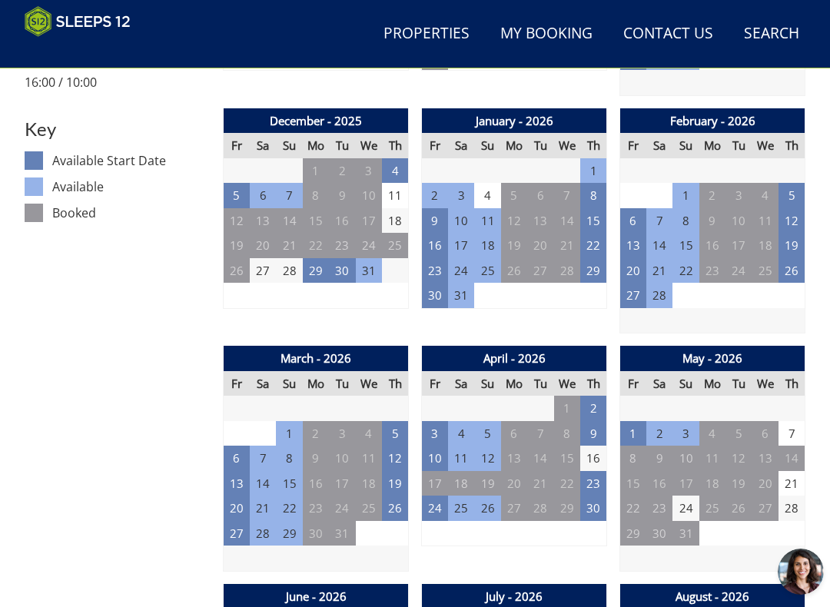
click at [642, 425] on td "1" at bounding box center [633, 433] width 26 height 25
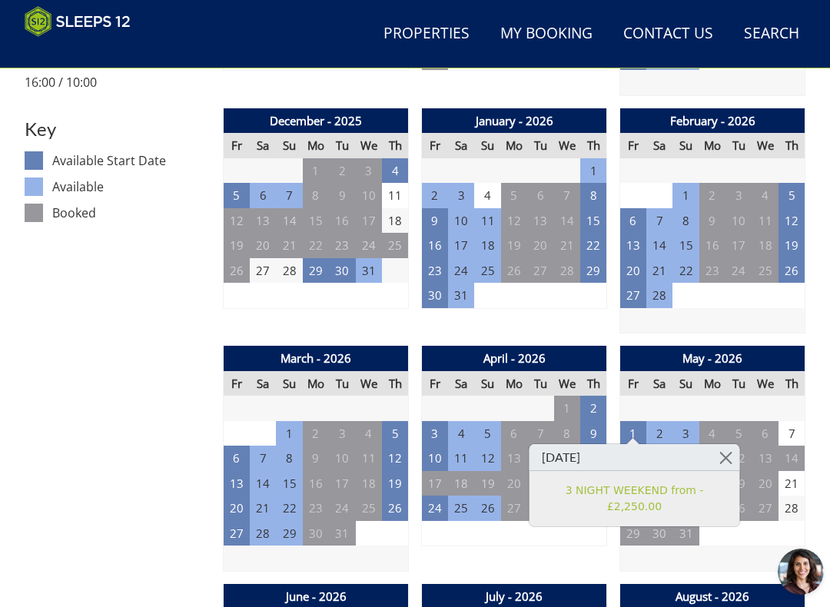
click at [736, 454] on link at bounding box center [725, 457] width 27 height 27
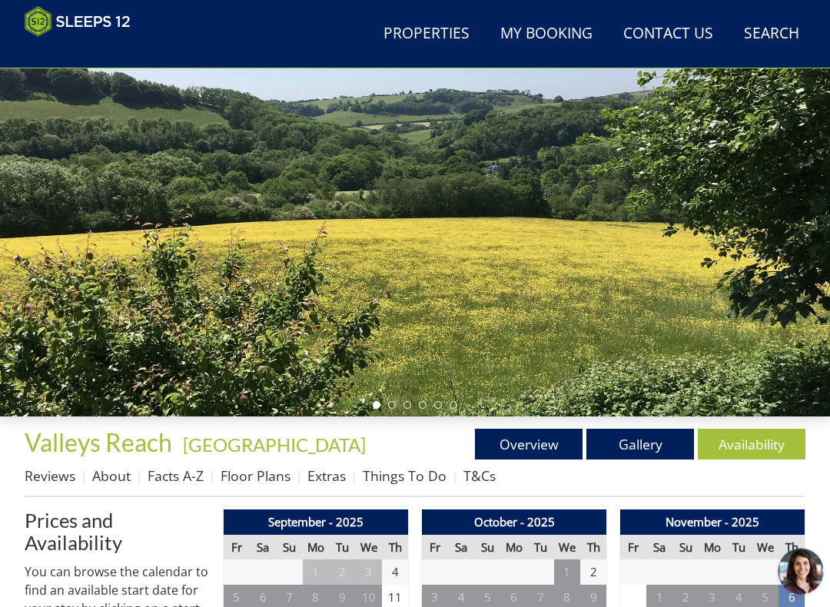
scroll to position [138, 0]
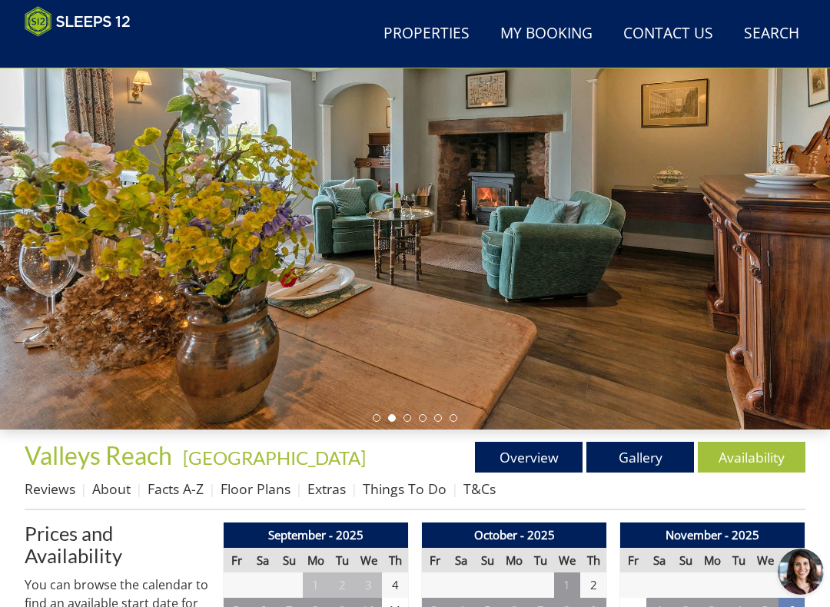
click at [646, 453] on link "Gallery" at bounding box center [640, 457] width 108 height 31
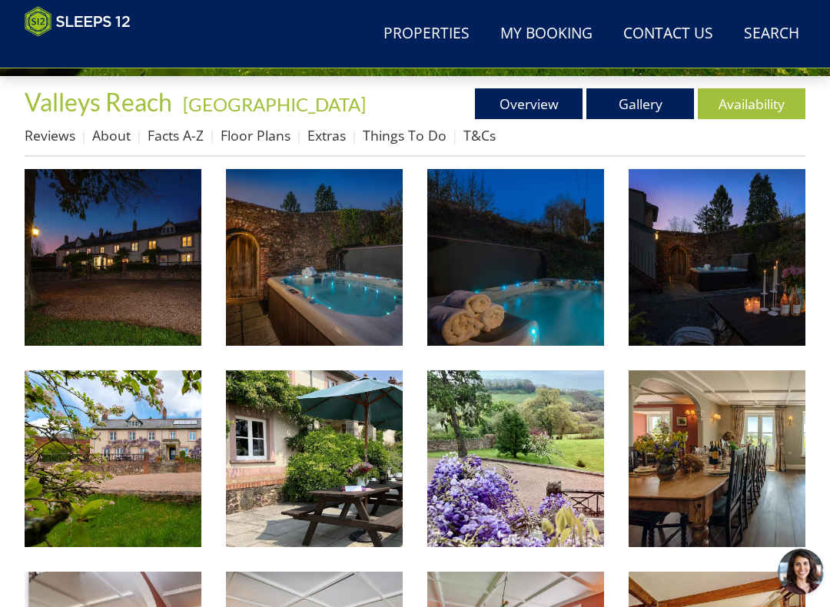
scroll to position [495, 0]
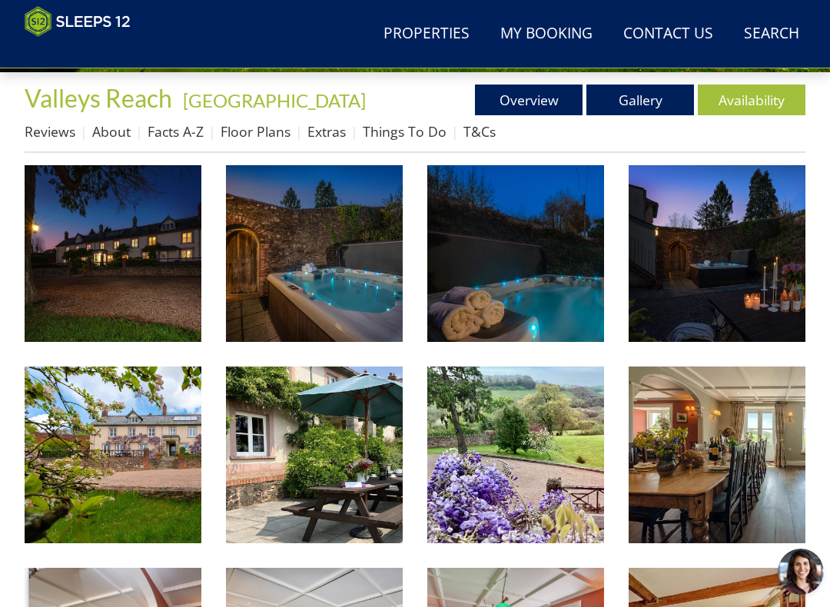
click at [148, 302] on img at bounding box center [113, 253] width 177 height 177
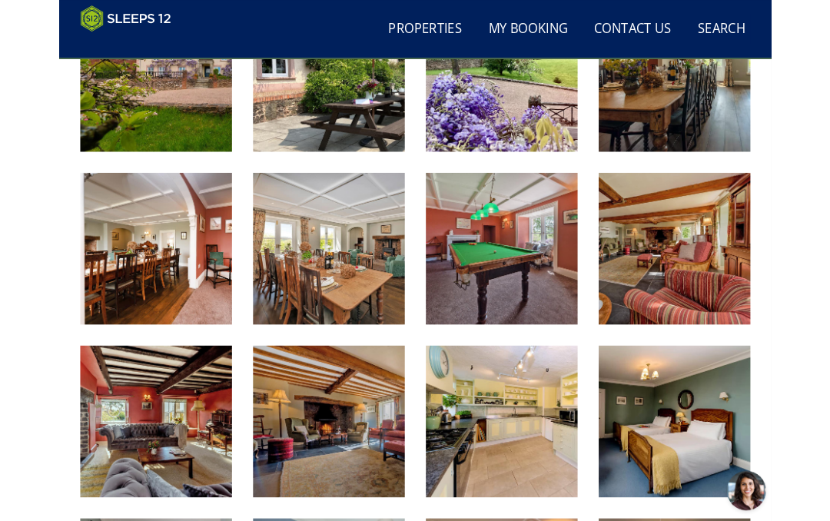
scroll to position [905, 0]
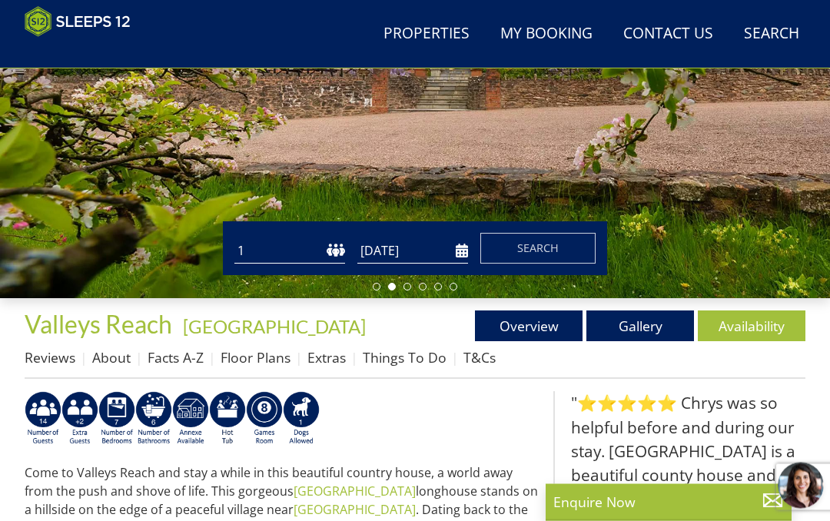
scroll to position [264, 0]
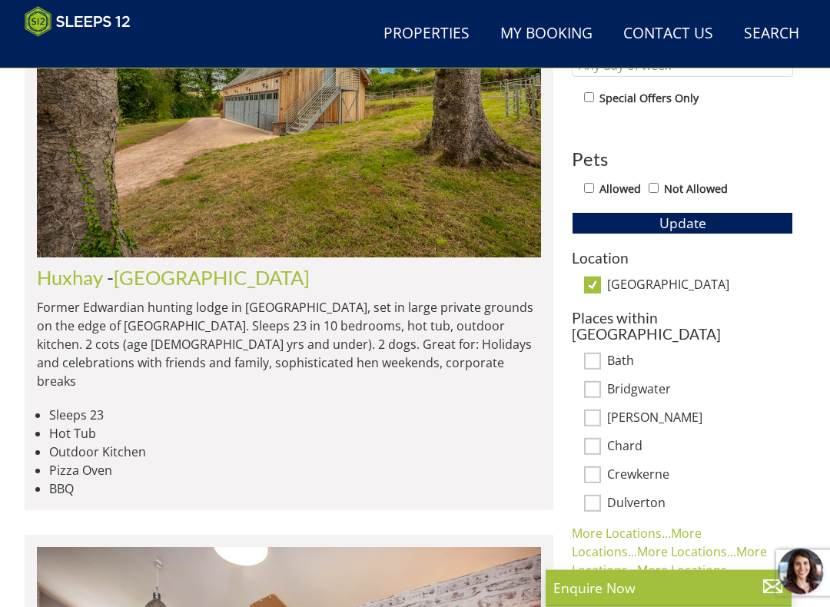
scroll to position [755, 0]
click at [594, 280] on input "[GEOGRAPHIC_DATA]" at bounding box center [592, 285] width 17 height 17
checkbox input "false"
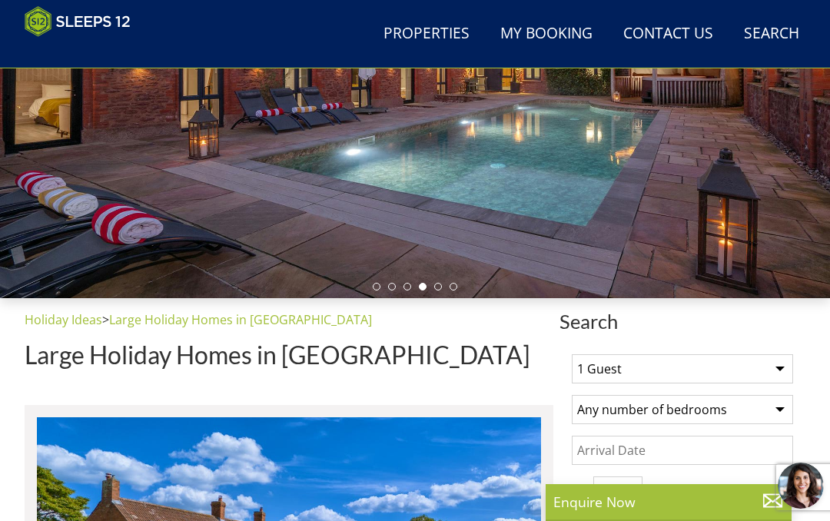
scroll to position [268, 0]
